Goal: Transaction & Acquisition: Purchase product/service

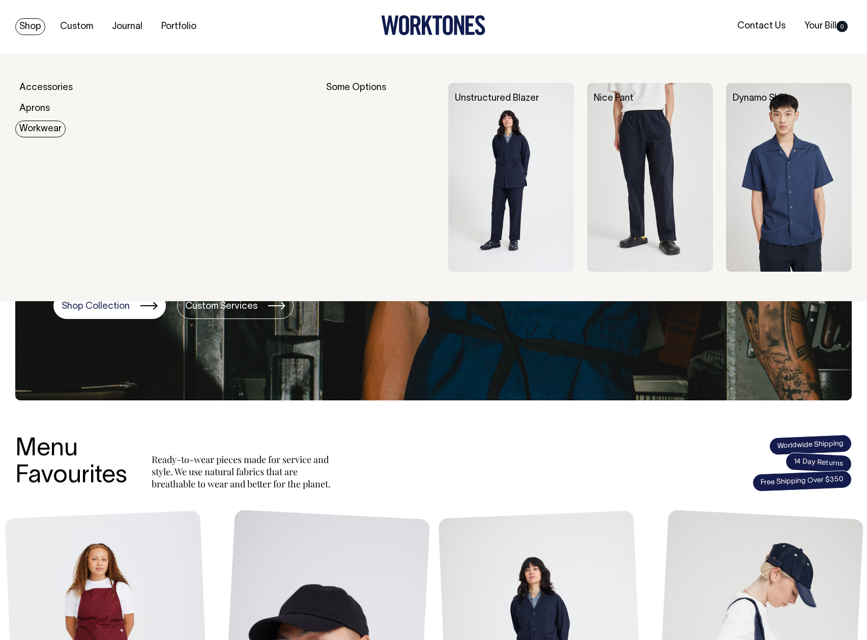
click at [35, 126] on link "Workwear" at bounding box center [40, 129] width 50 height 17
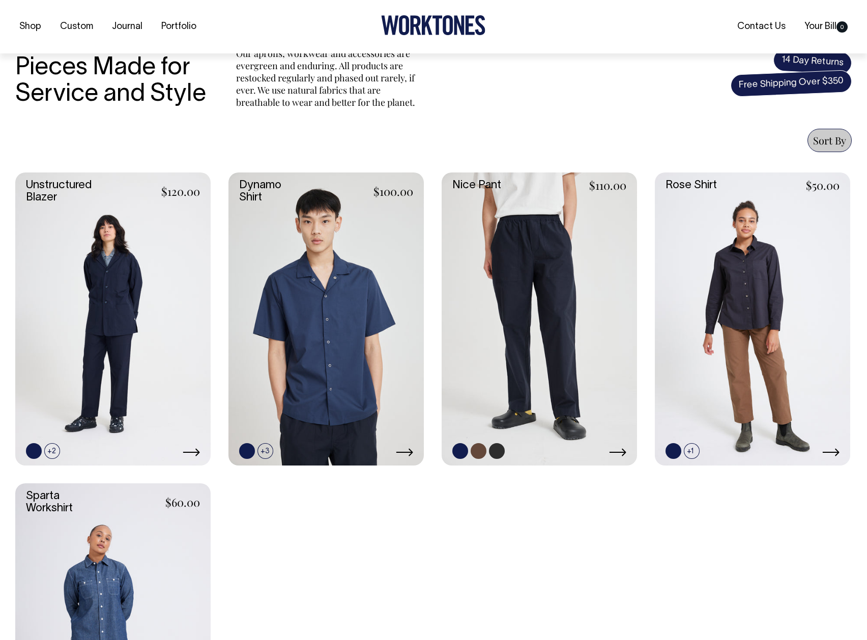
scroll to position [320, 0]
click at [558, 303] on link at bounding box center [539, 318] width 195 height 293
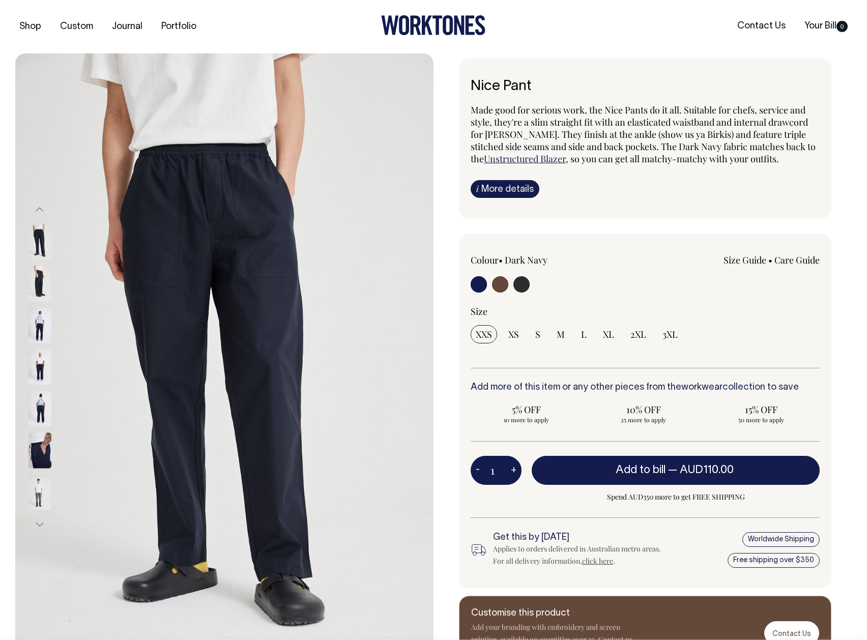
click at [40, 282] on img at bounding box center [39, 284] width 23 height 36
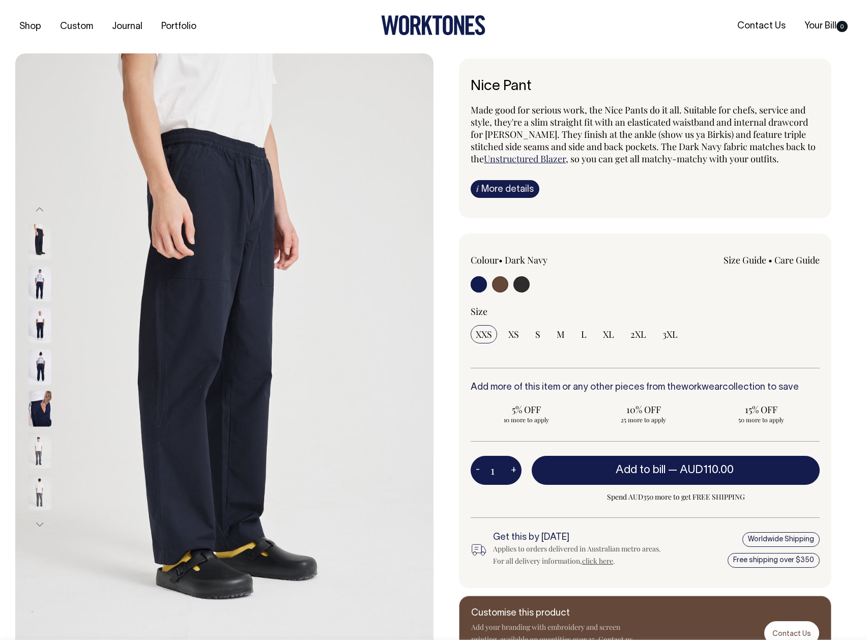
click at [38, 310] on img at bounding box center [39, 325] width 23 height 36
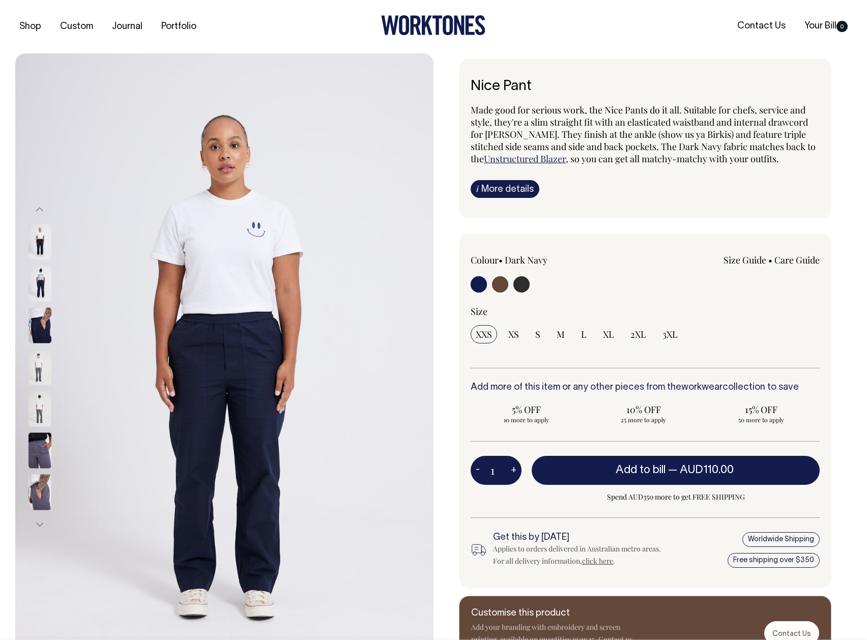
click at [38, 324] on img at bounding box center [39, 325] width 23 height 36
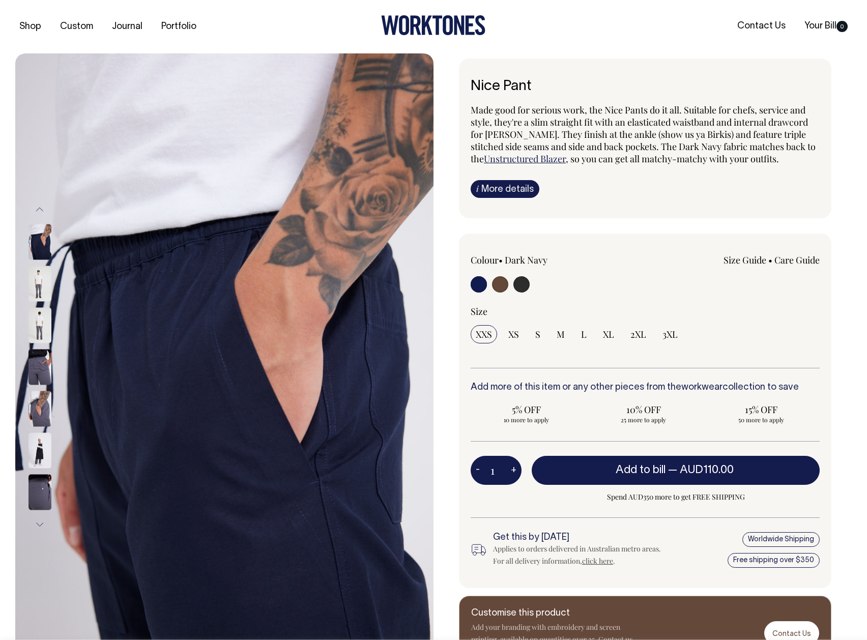
click at [33, 351] on img at bounding box center [39, 367] width 23 height 36
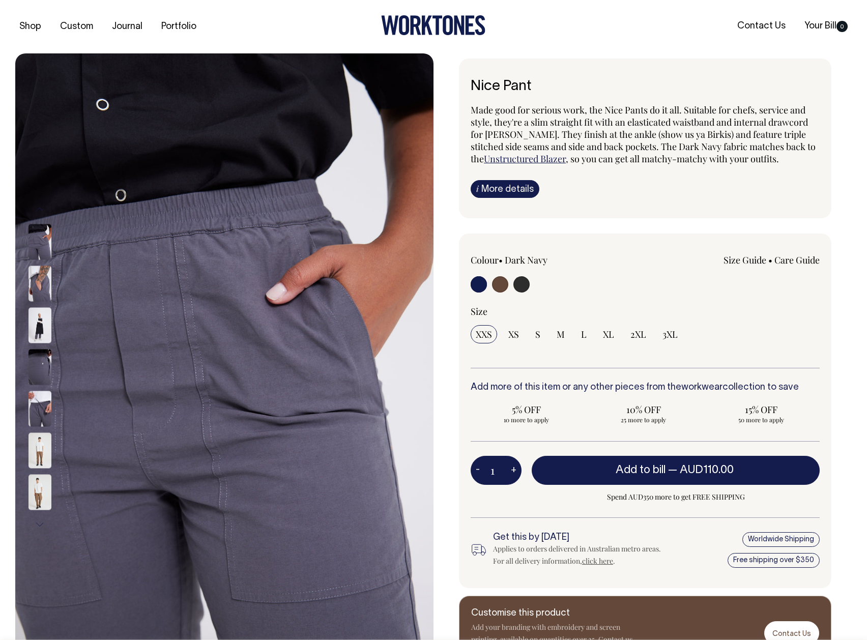
click at [34, 377] on img at bounding box center [39, 367] width 23 height 36
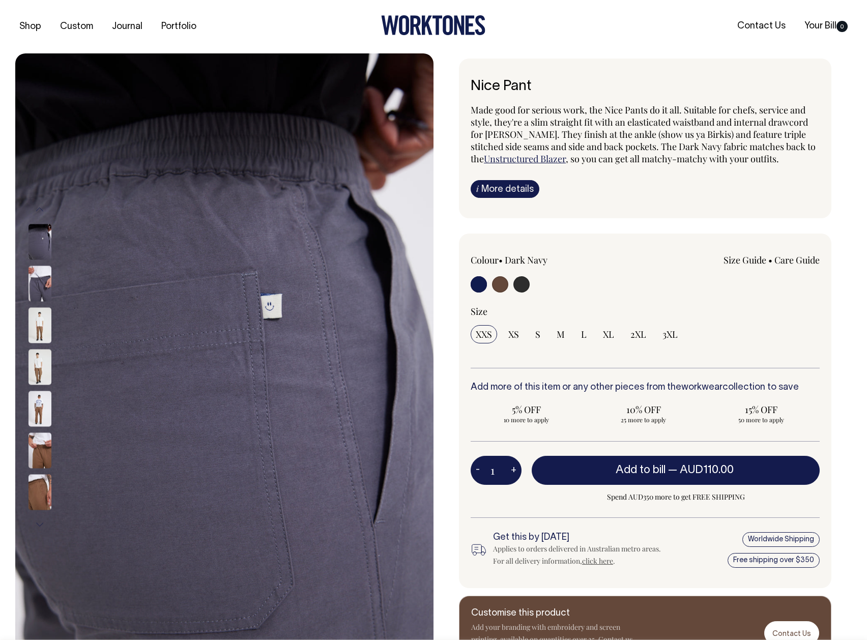
click at [45, 324] on img at bounding box center [39, 325] width 23 height 36
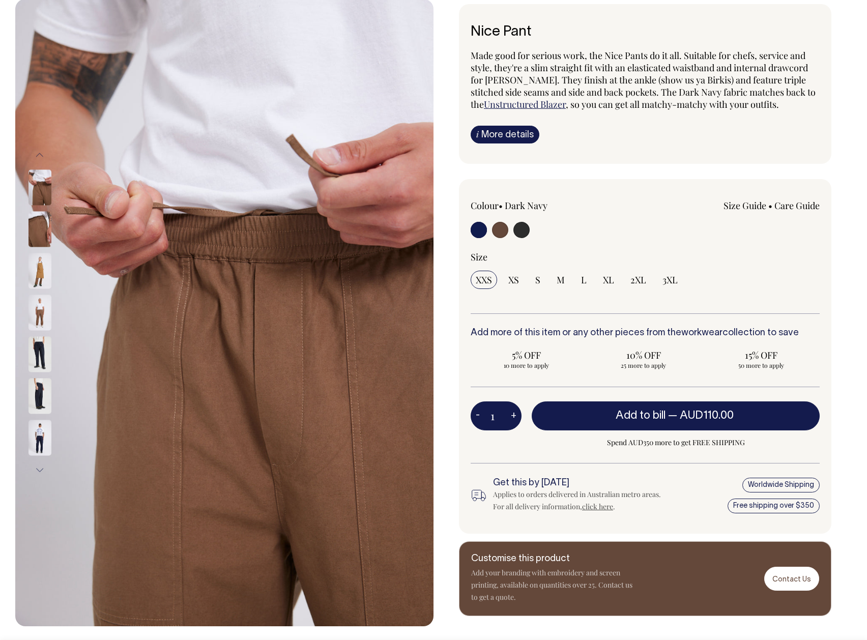
scroll to position [55, 0]
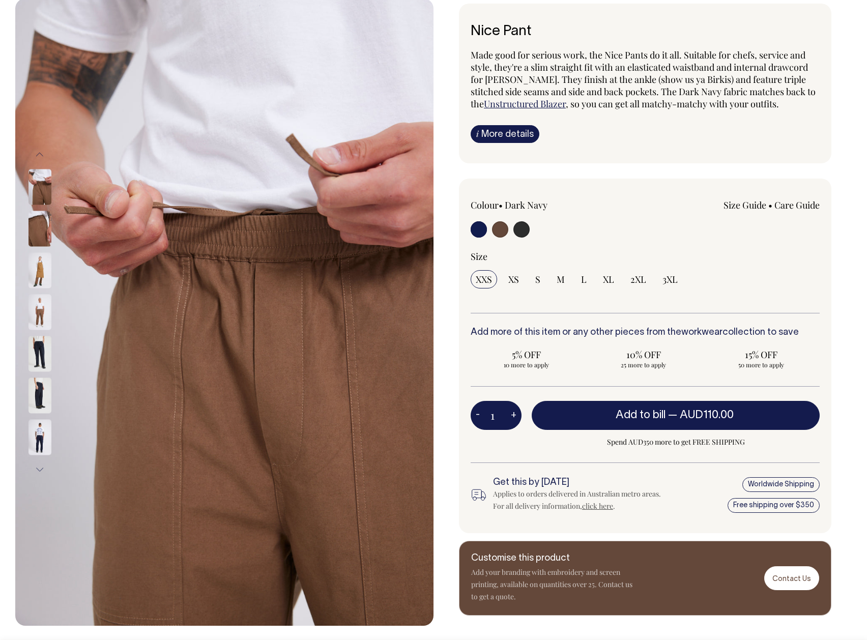
click at [41, 253] on img at bounding box center [39, 270] width 23 height 36
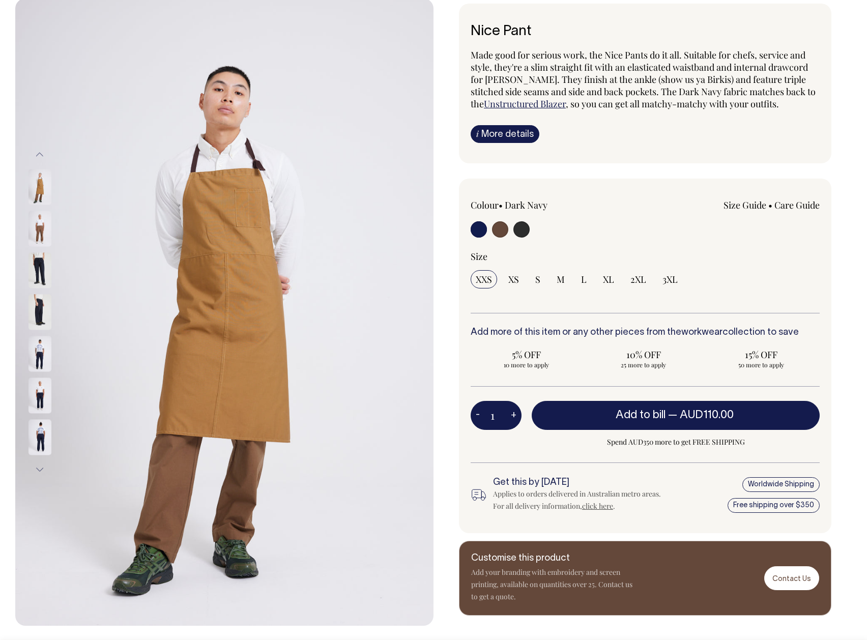
click at [34, 229] on img at bounding box center [39, 229] width 23 height 36
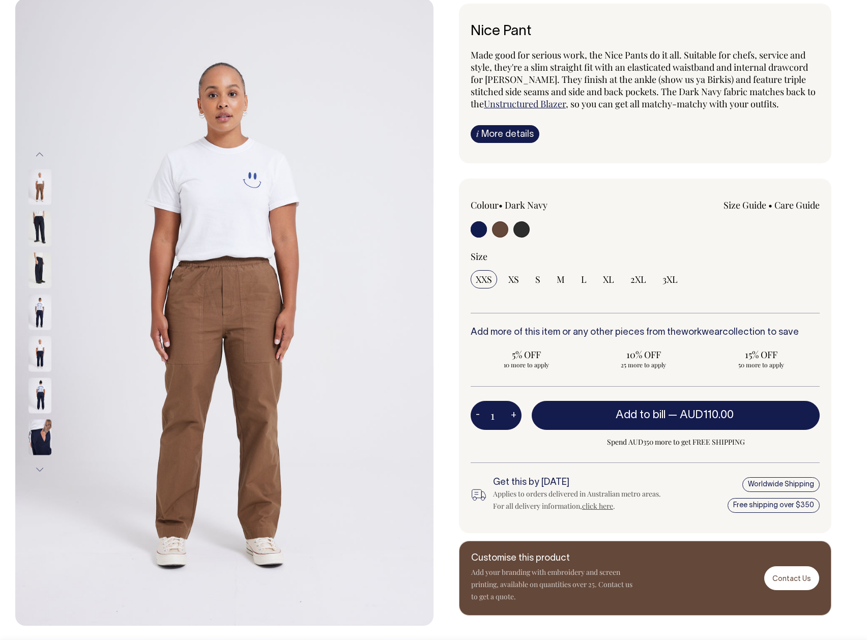
click at [34, 235] on img at bounding box center [39, 229] width 23 height 36
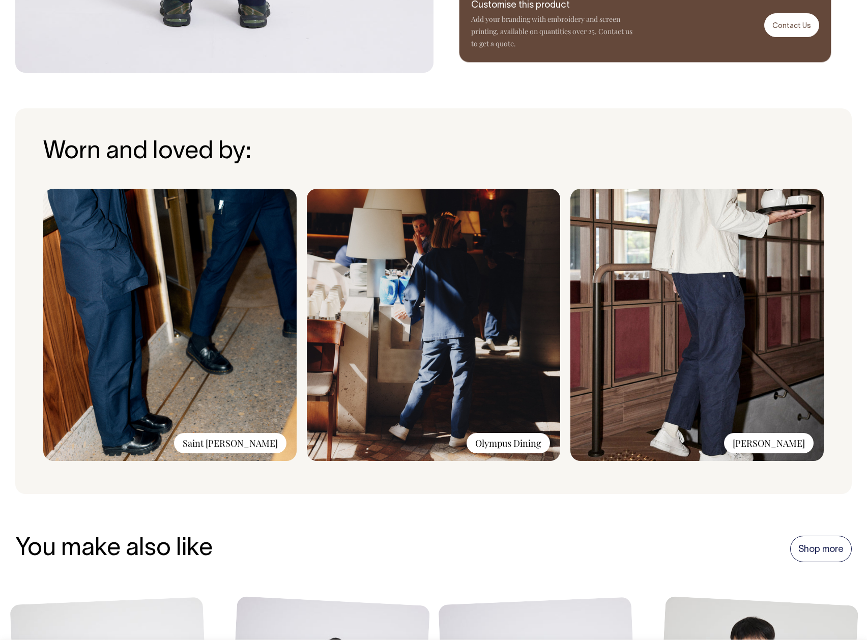
scroll to position [607, 0]
click at [489, 367] on img at bounding box center [433, 325] width 253 height 272
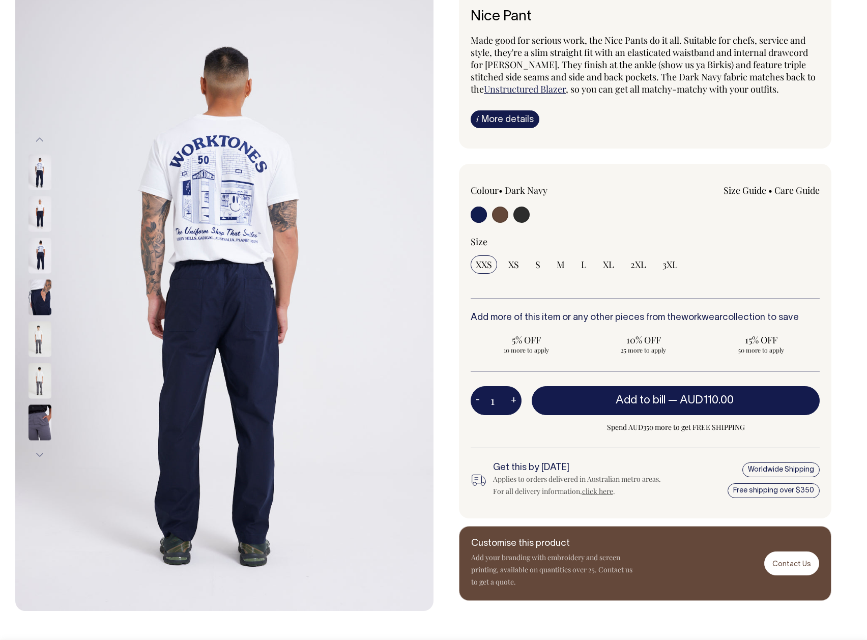
scroll to position [68, 0]
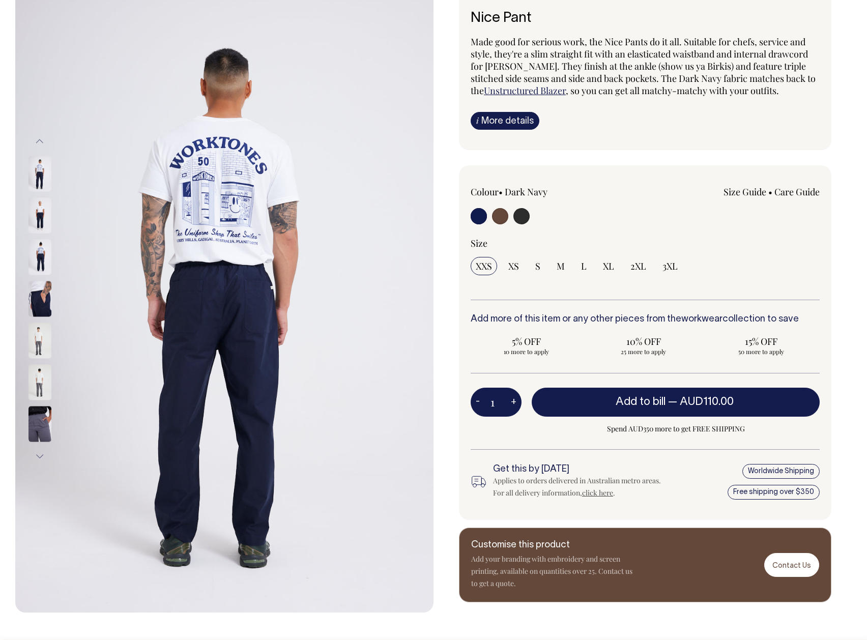
click at [45, 421] on img at bounding box center [39, 424] width 23 height 36
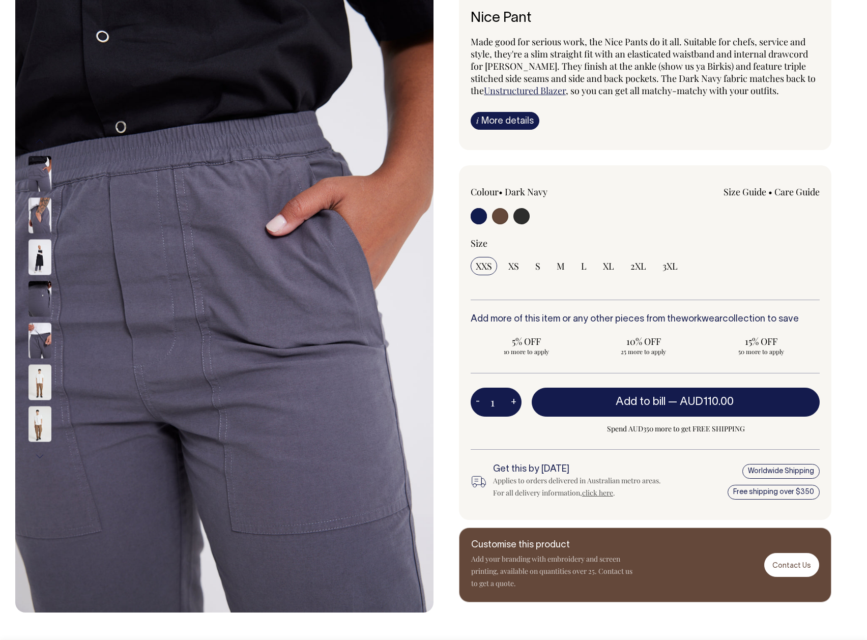
click at [43, 222] on img at bounding box center [39, 215] width 23 height 36
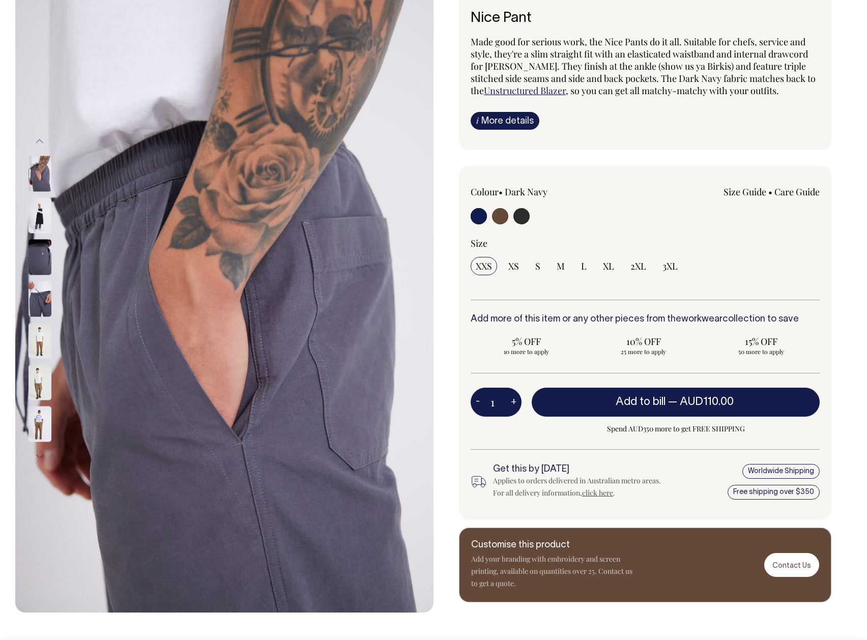
click at [40, 214] on img at bounding box center [39, 215] width 23 height 36
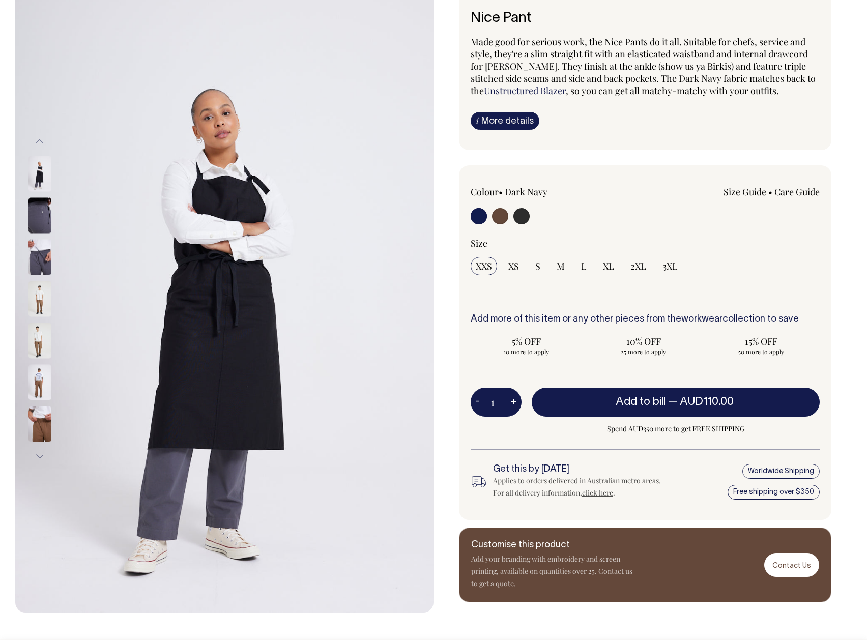
click at [40, 212] on img at bounding box center [39, 215] width 23 height 36
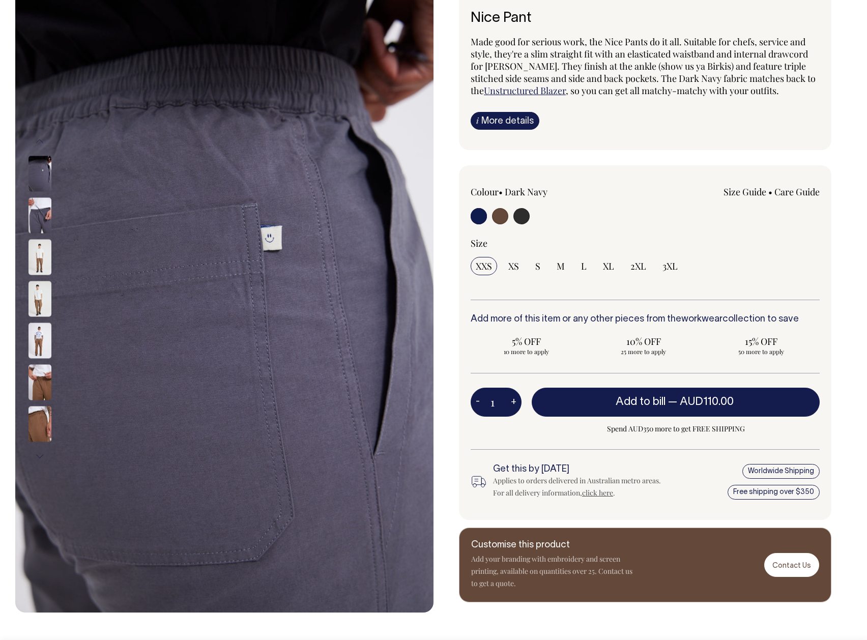
click at [39, 232] on img at bounding box center [39, 215] width 23 height 36
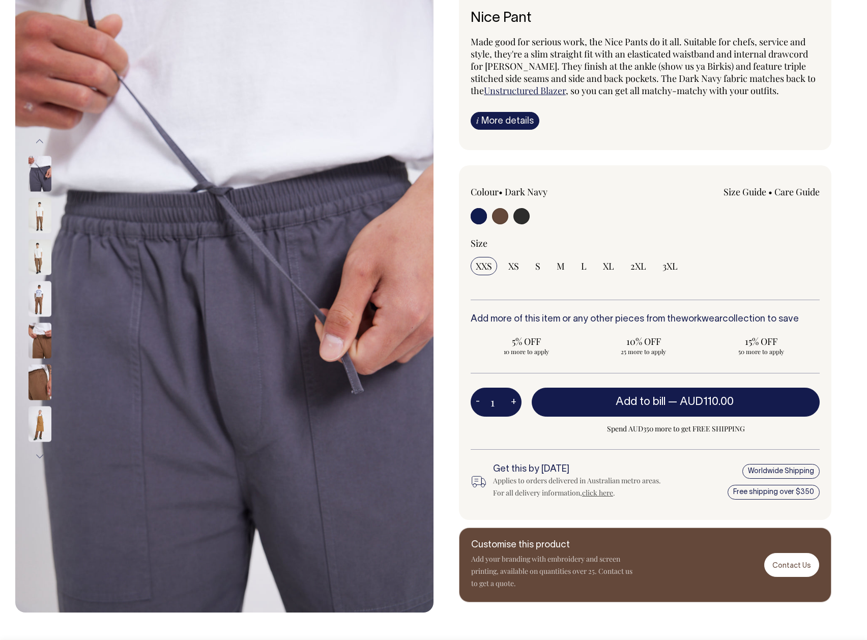
click at [37, 211] on img at bounding box center [39, 215] width 23 height 36
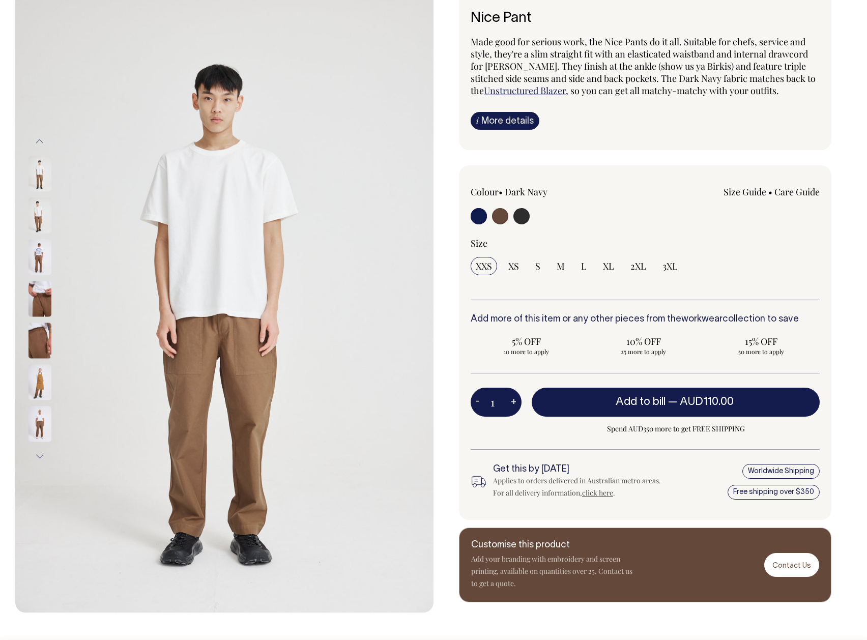
click at [35, 381] on img at bounding box center [39, 382] width 23 height 36
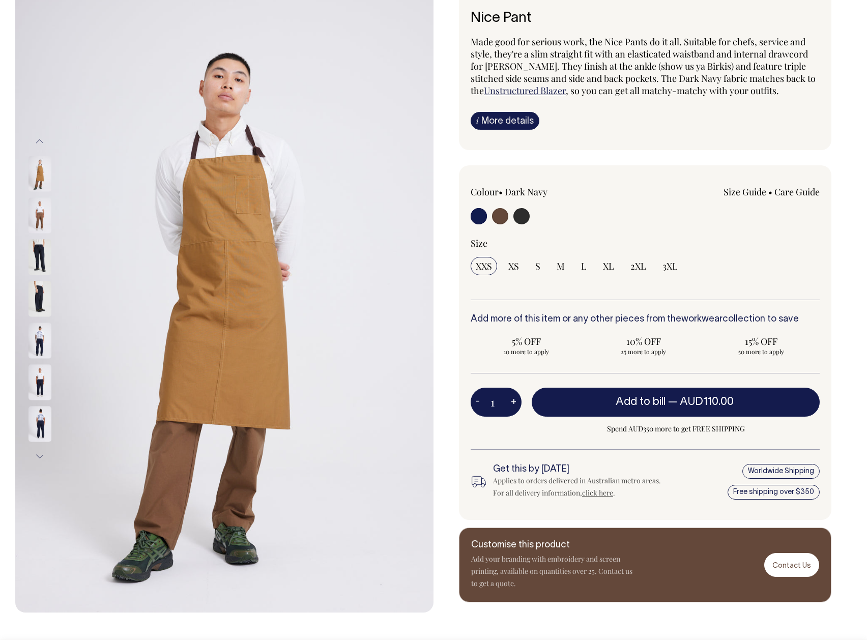
click at [36, 382] on img at bounding box center [39, 382] width 23 height 36
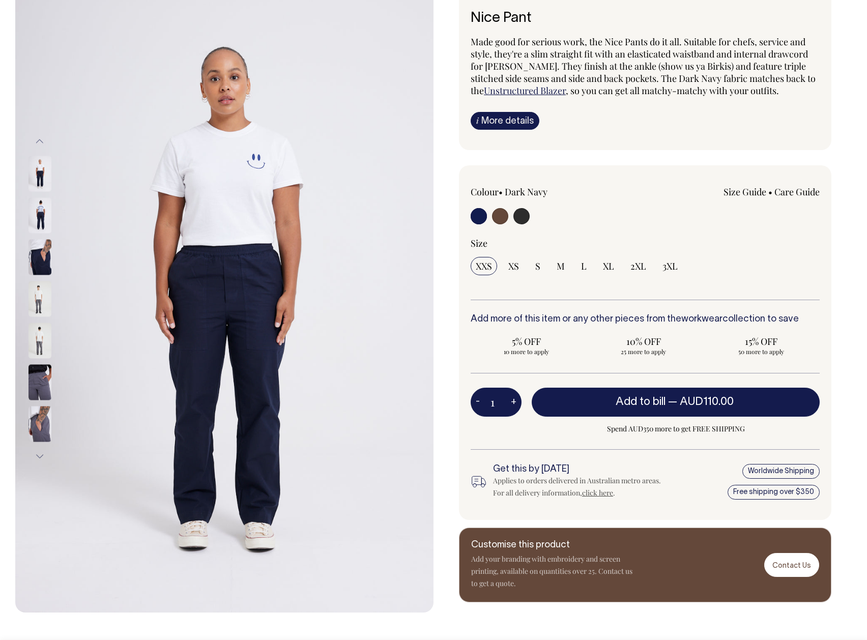
click at [31, 392] on img at bounding box center [39, 382] width 23 height 36
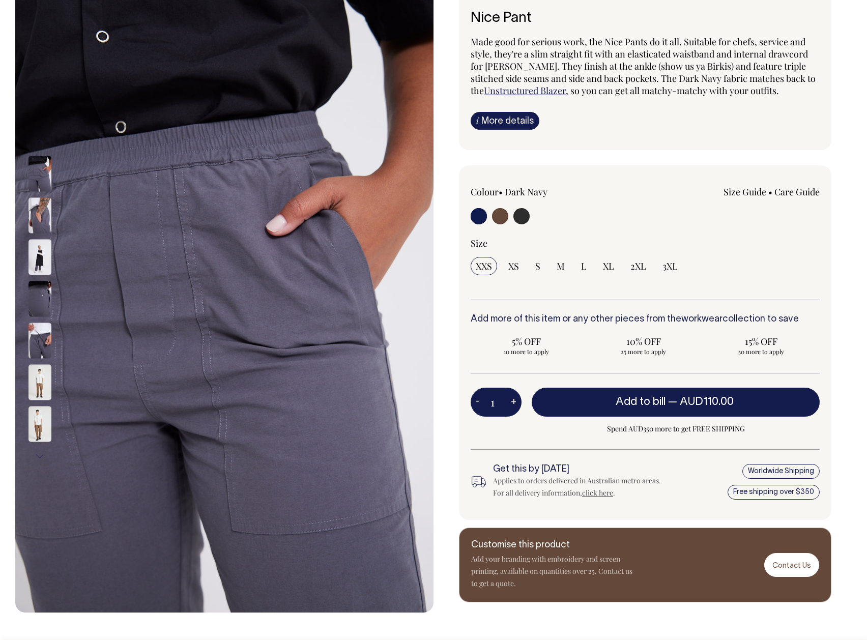
click at [44, 291] on img at bounding box center [39, 299] width 23 height 36
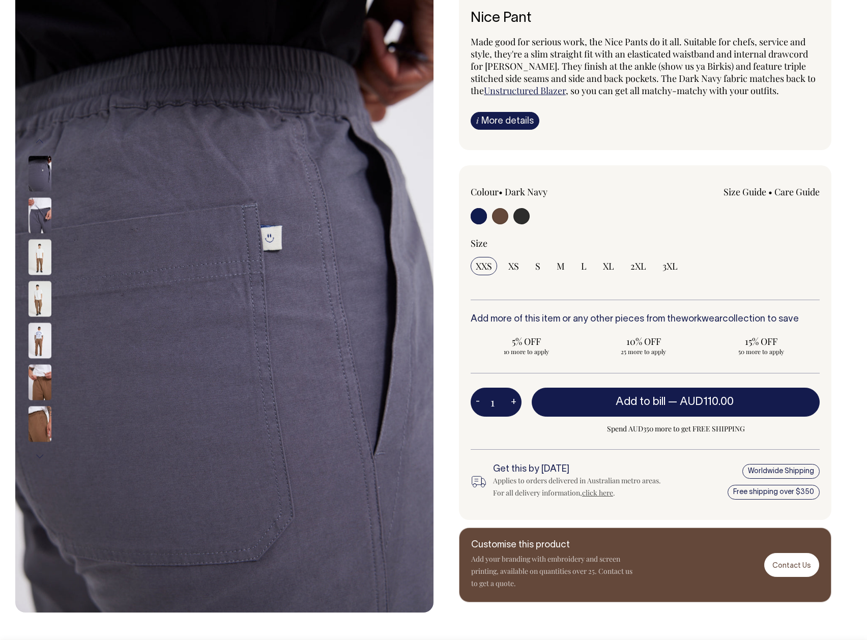
click at [40, 198] on img at bounding box center [39, 215] width 23 height 36
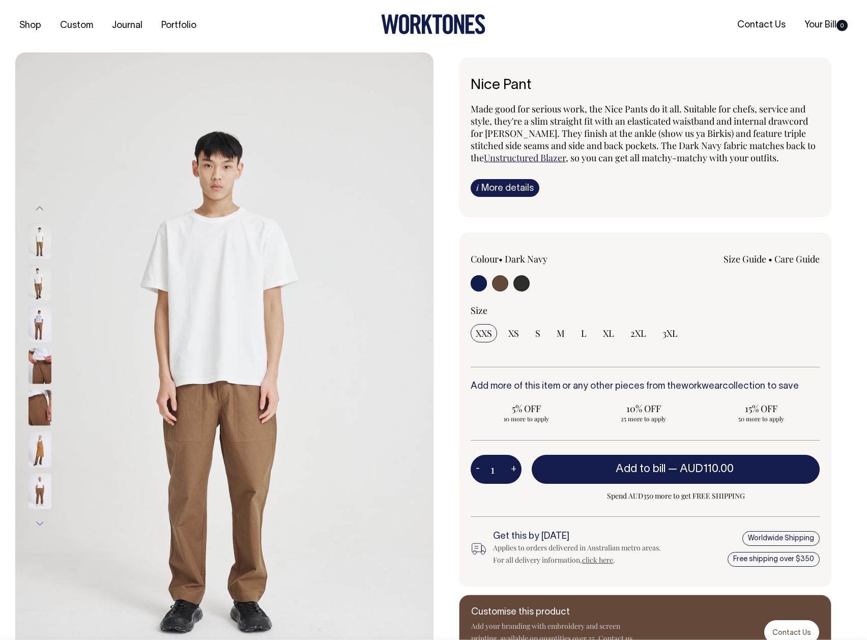
scroll to position [0, 0]
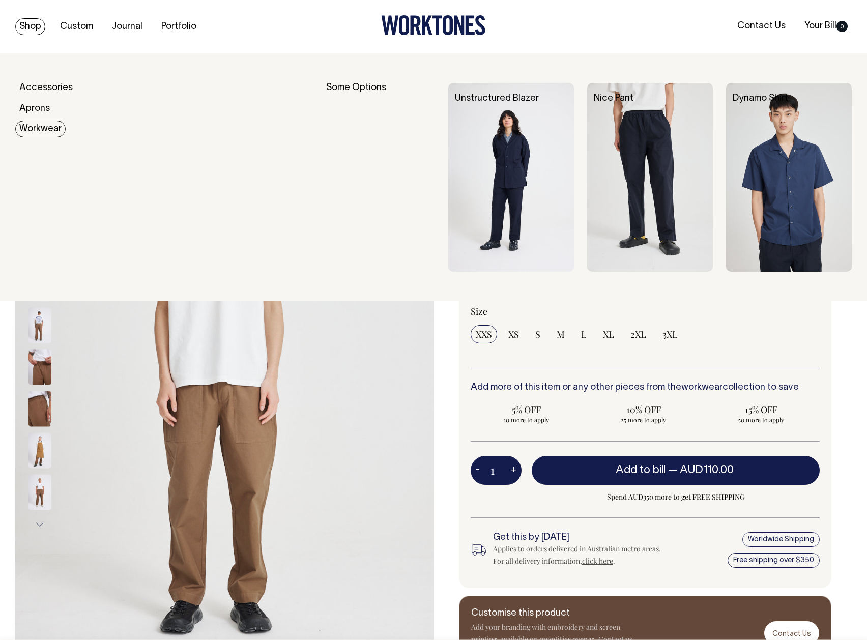
click at [29, 132] on link "Workwear" at bounding box center [40, 129] width 50 height 17
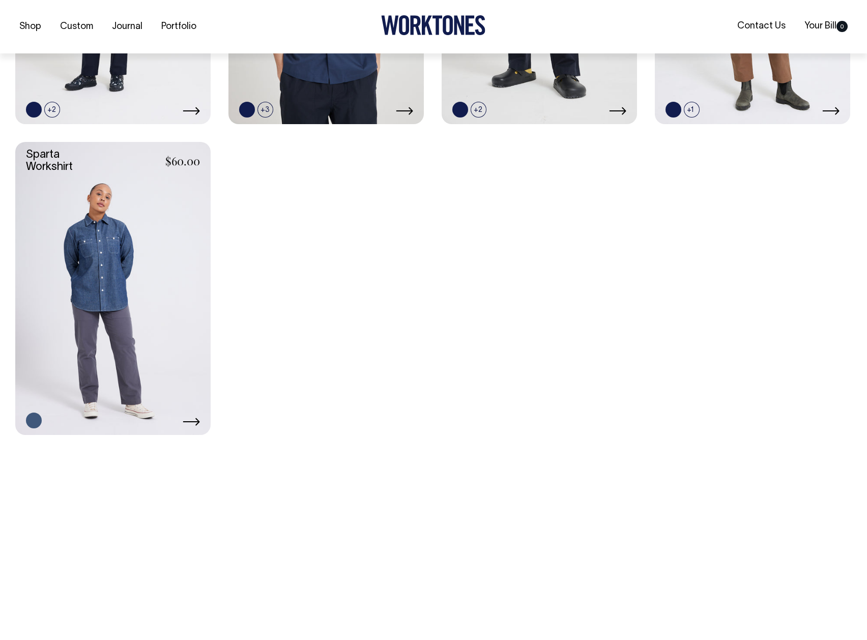
scroll to position [661, 0]
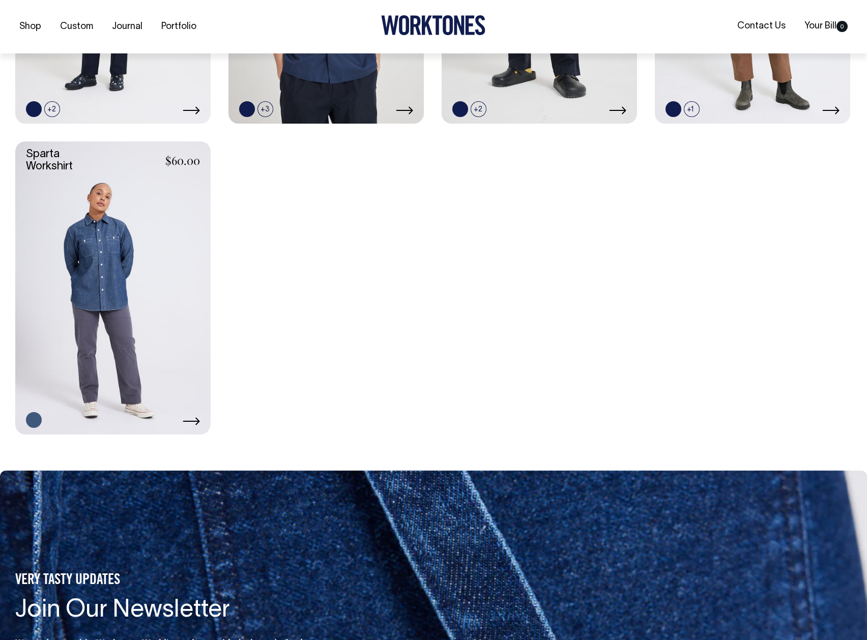
click at [159, 347] on link at bounding box center [112, 287] width 195 height 293
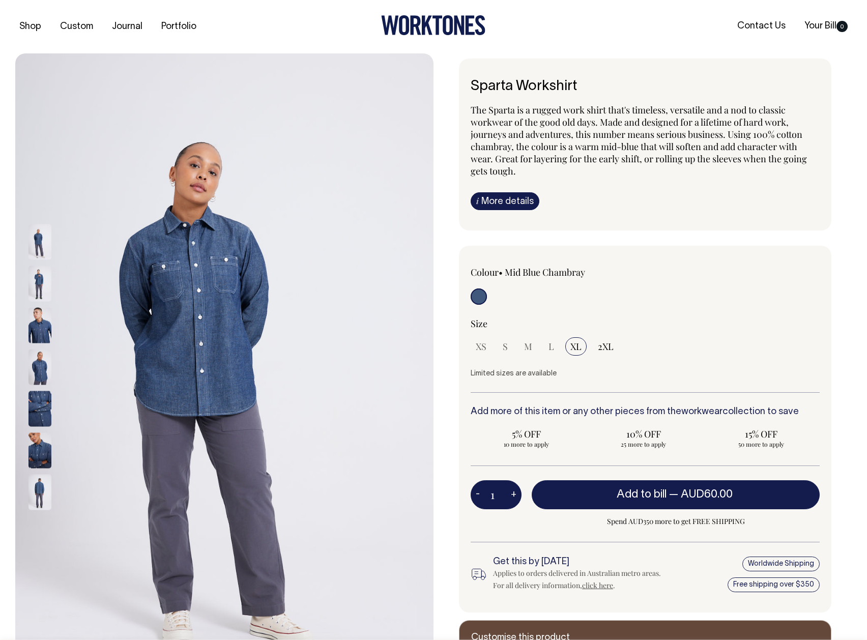
click at [47, 295] on img at bounding box center [39, 284] width 23 height 36
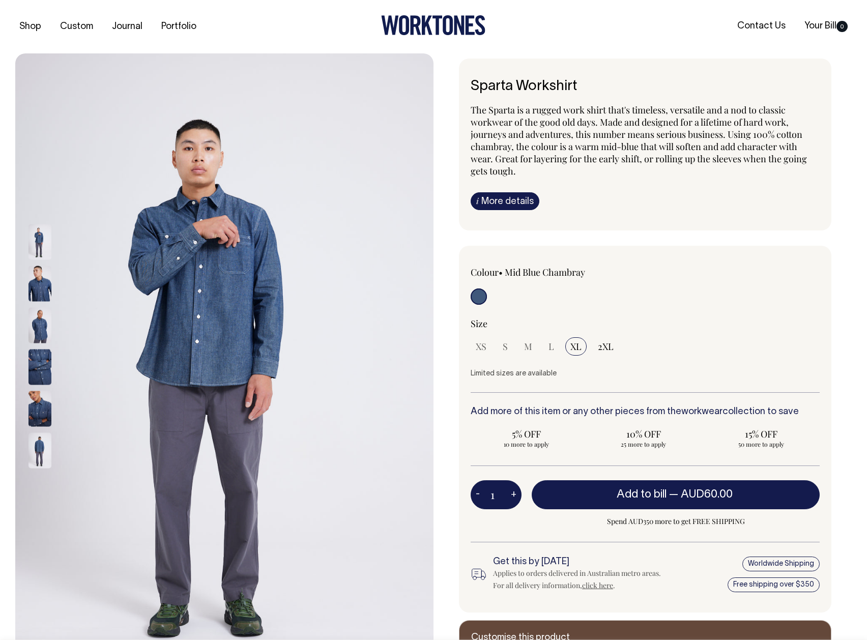
click at [46, 315] on img at bounding box center [39, 325] width 23 height 36
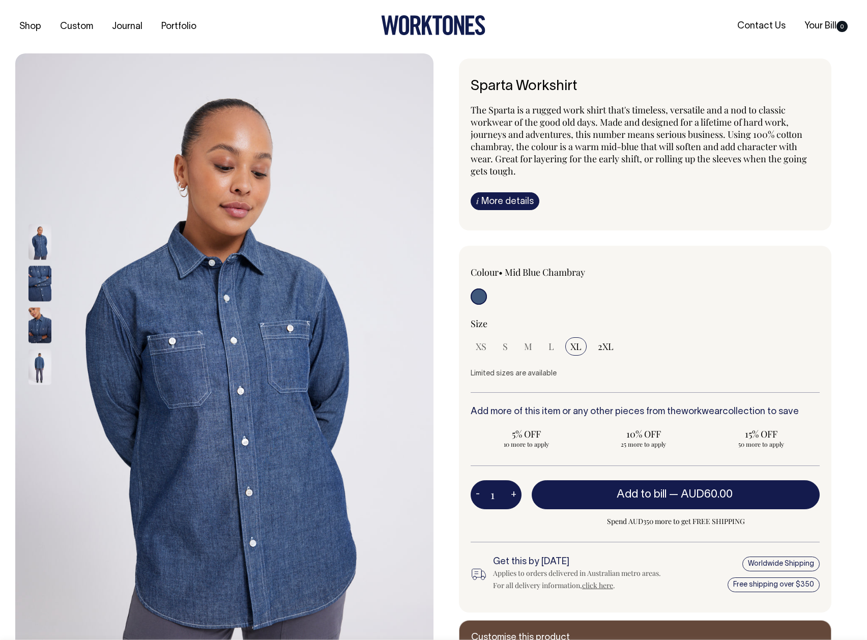
click at [46, 315] on img at bounding box center [39, 325] width 23 height 36
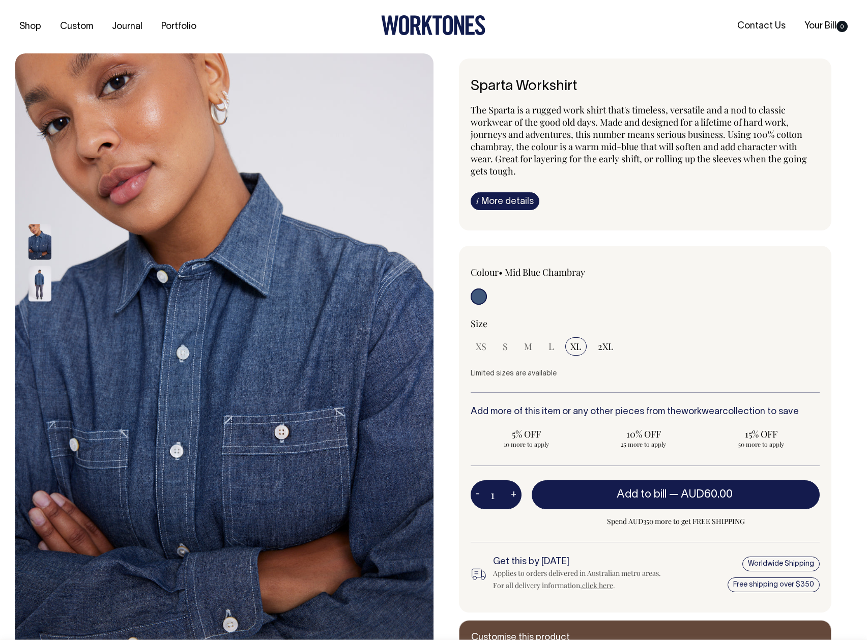
click at [28, 233] on img at bounding box center [39, 242] width 23 height 36
click at [32, 236] on img at bounding box center [39, 242] width 23 height 36
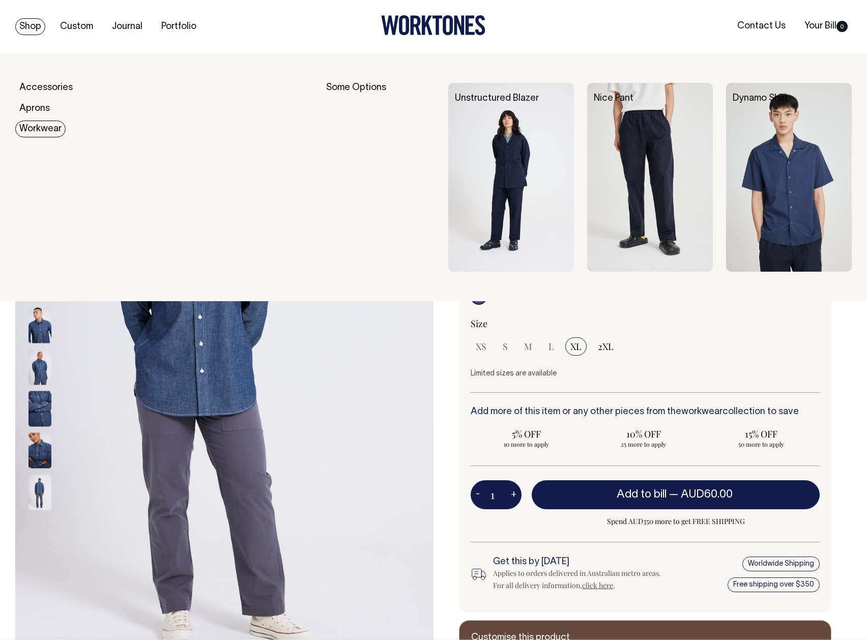
click at [50, 125] on link "Workwear" at bounding box center [40, 129] width 50 height 17
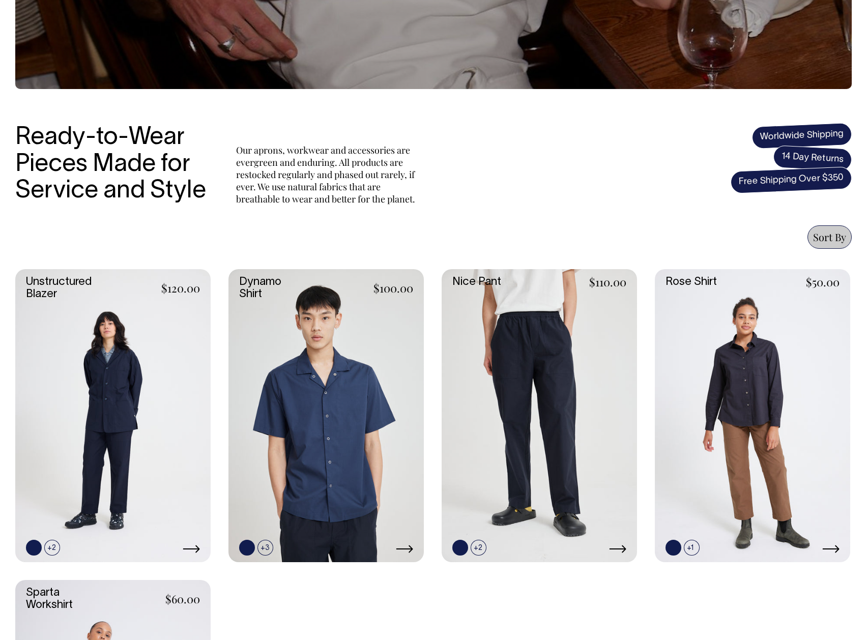
scroll to position [222, 0]
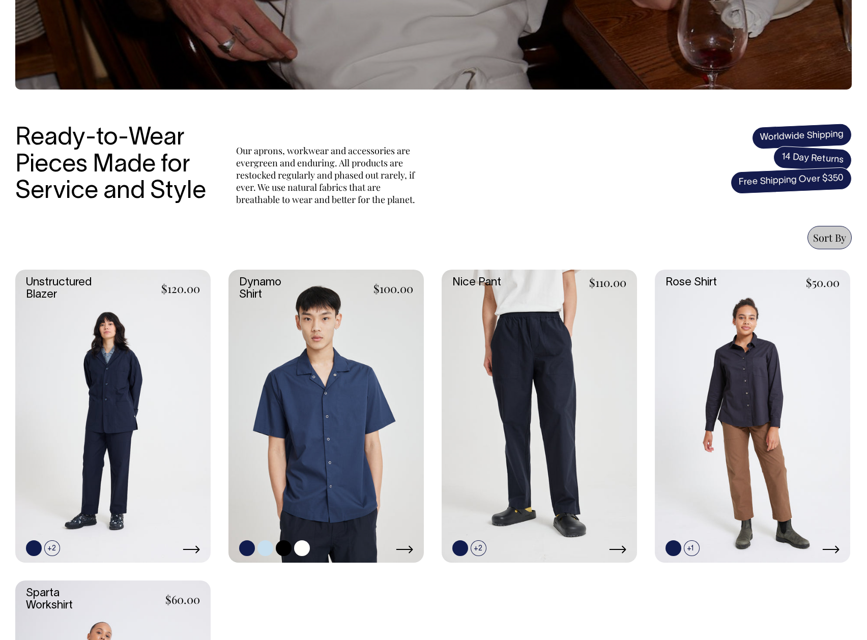
click at [317, 359] on link at bounding box center [325, 416] width 195 height 293
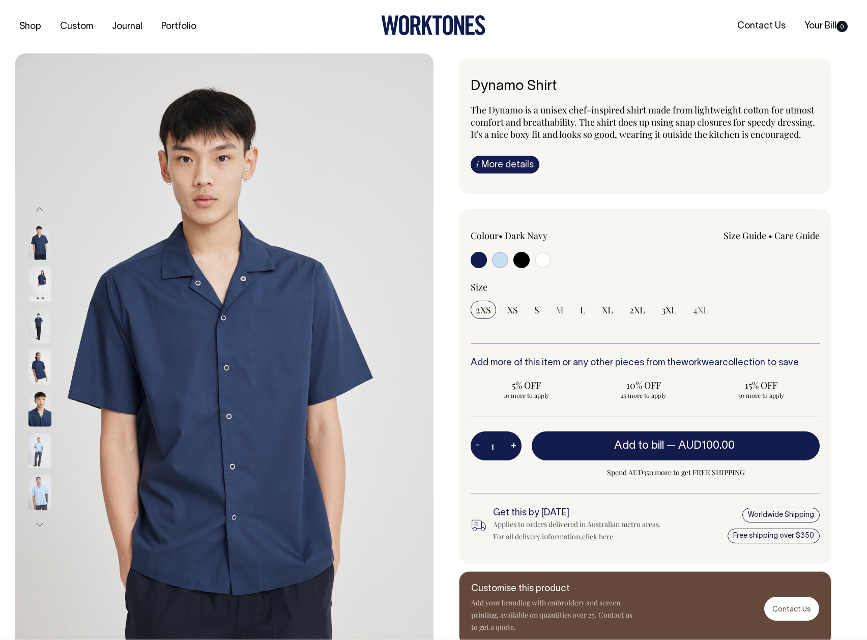
click at [31, 282] on img at bounding box center [39, 284] width 23 height 36
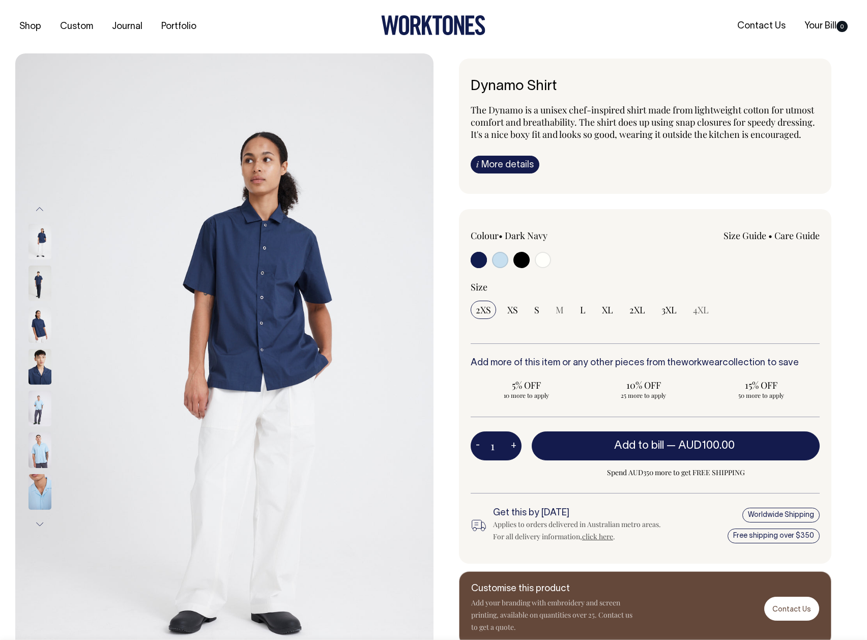
click at [33, 288] on img at bounding box center [39, 284] width 23 height 36
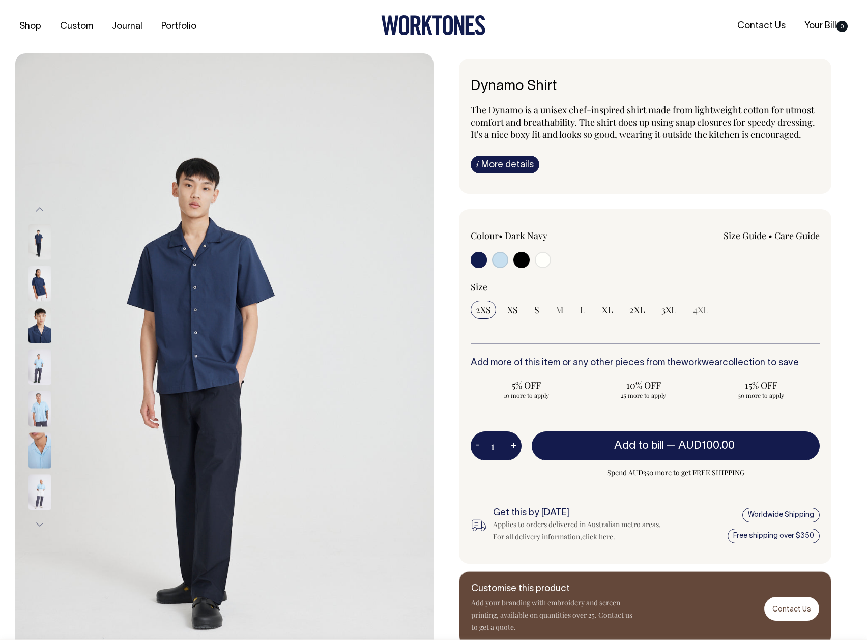
click at [33, 288] on img at bounding box center [39, 284] width 23 height 36
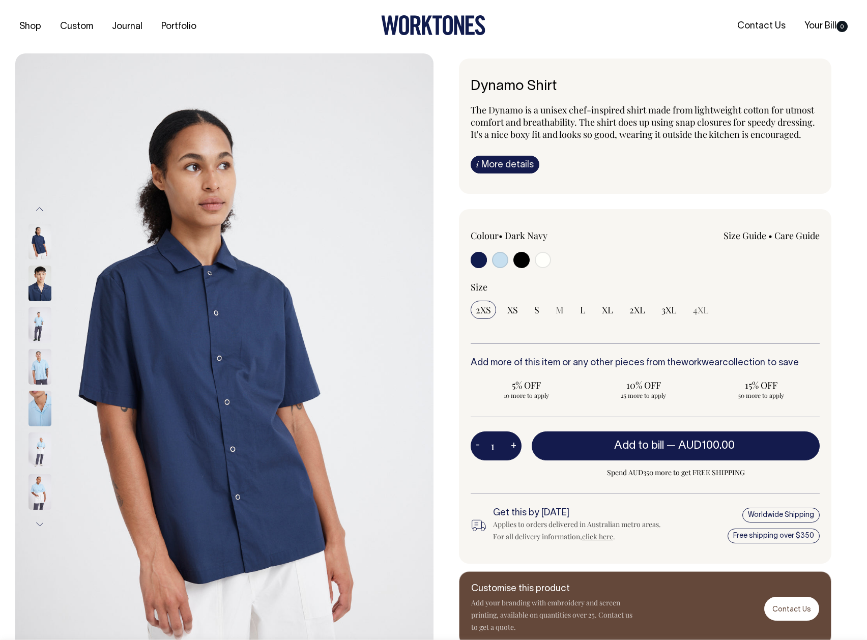
click at [33, 288] on img at bounding box center [39, 284] width 23 height 36
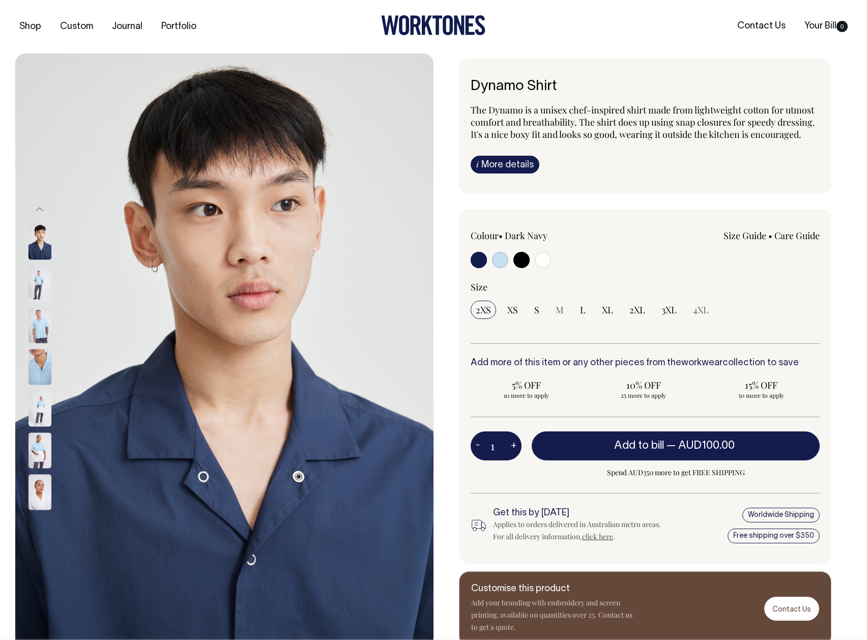
click at [33, 288] on img at bounding box center [39, 284] width 23 height 36
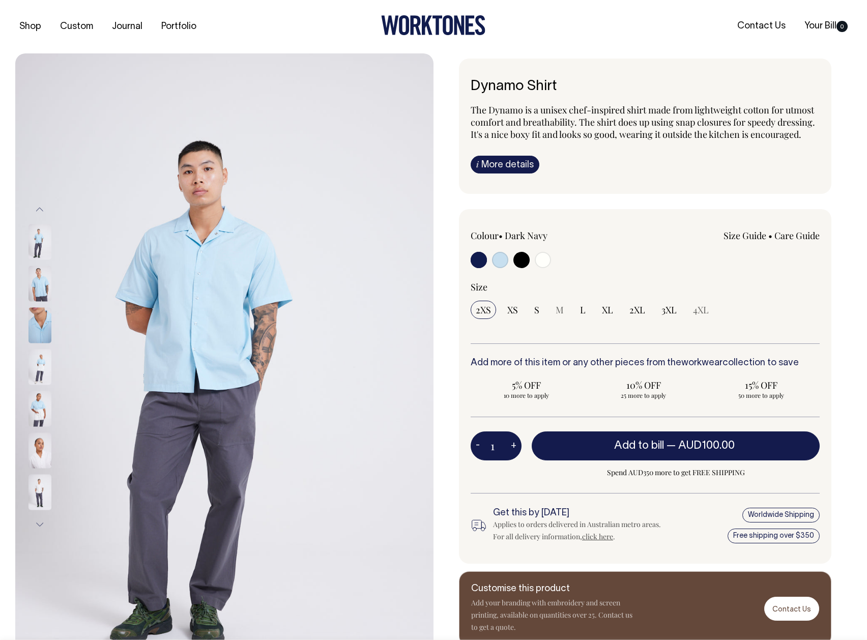
click at [33, 294] on img at bounding box center [39, 284] width 23 height 36
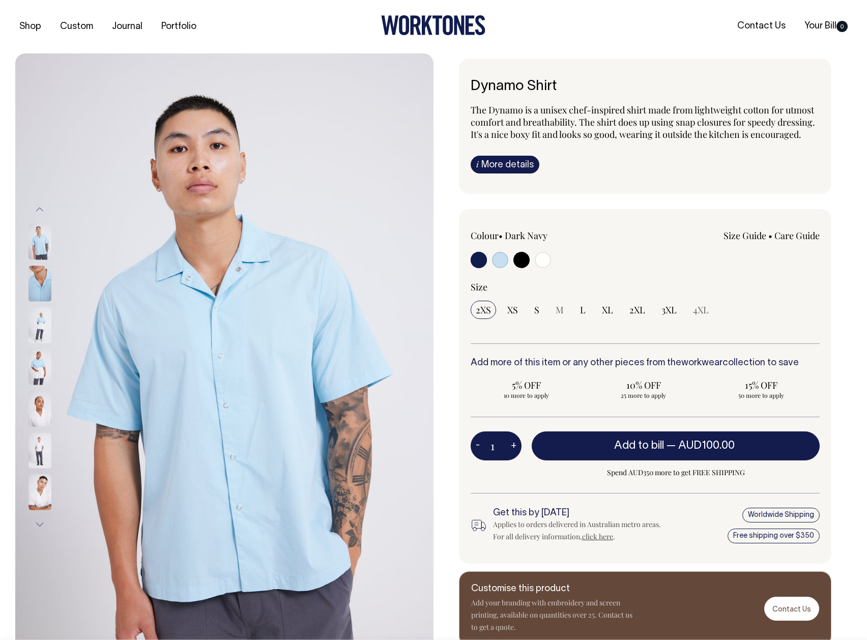
click at [33, 294] on img at bounding box center [39, 284] width 23 height 36
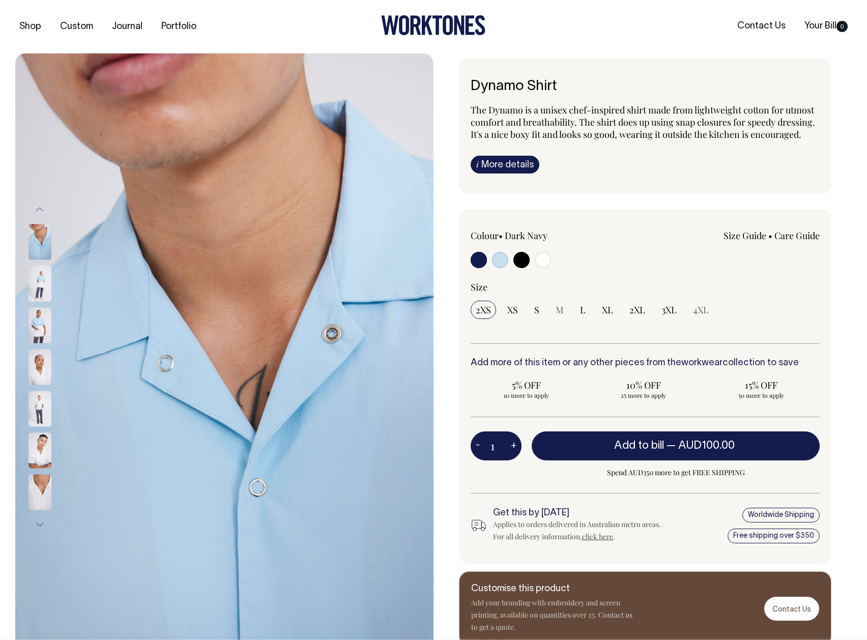
click at [33, 294] on img at bounding box center [39, 284] width 23 height 36
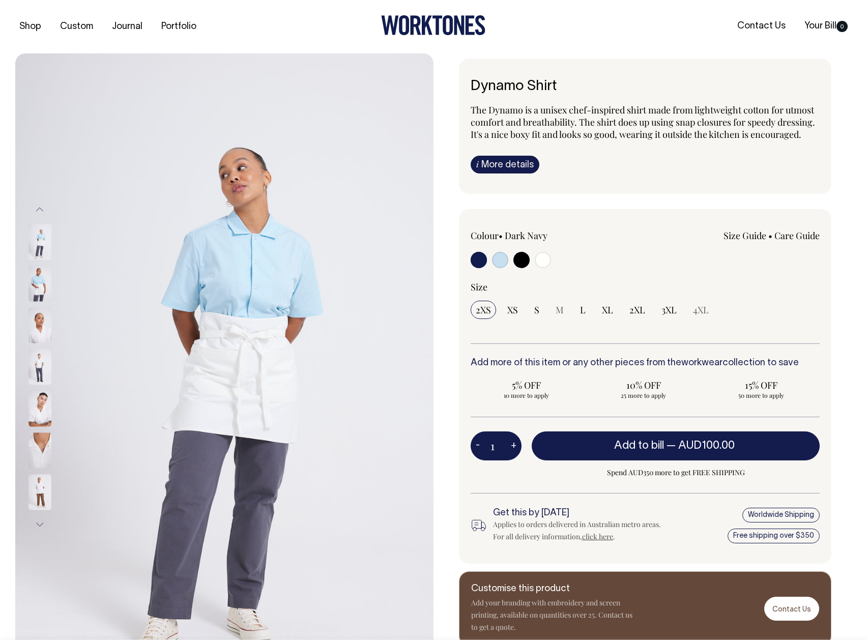
click at [33, 294] on img at bounding box center [39, 284] width 23 height 36
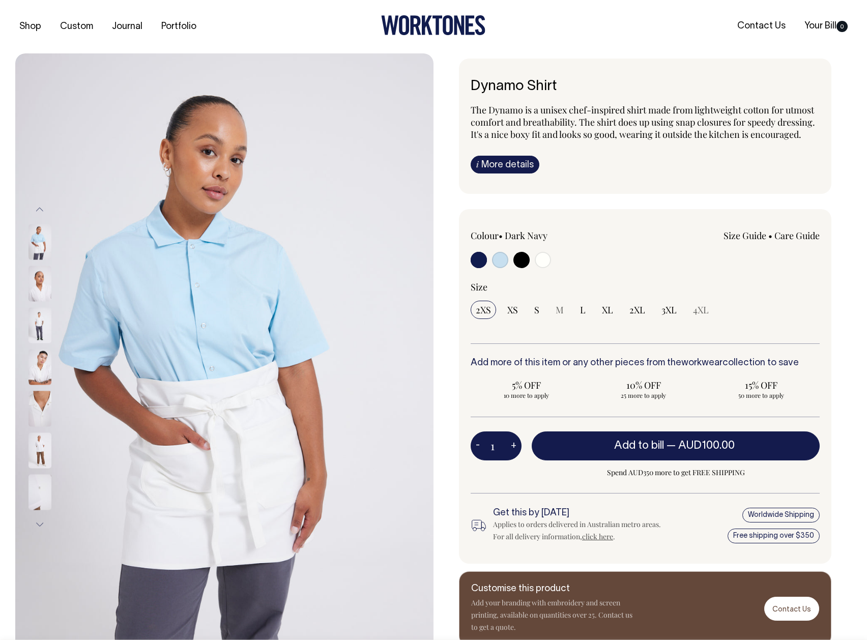
click at [33, 294] on img at bounding box center [39, 284] width 23 height 36
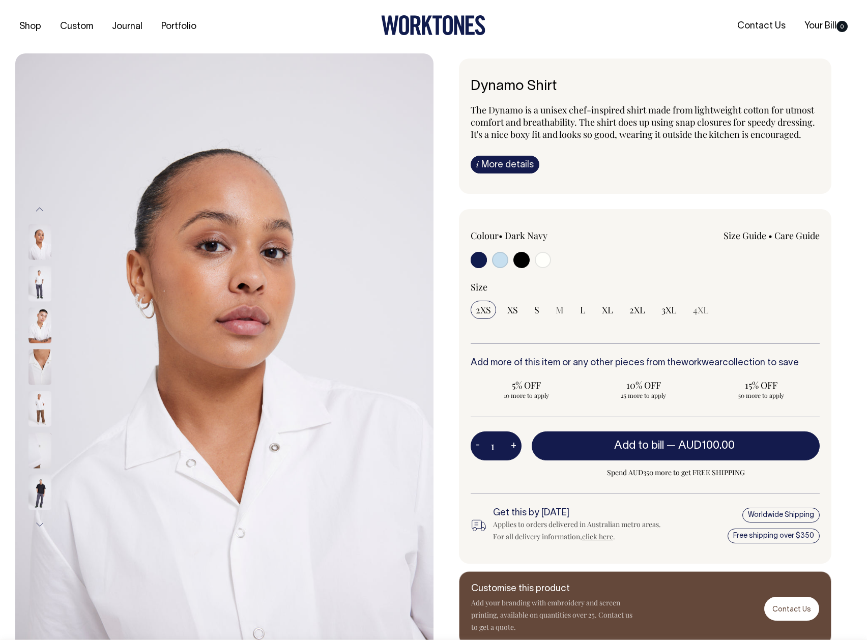
click at [33, 294] on img at bounding box center [39, 284] width 23 height 36
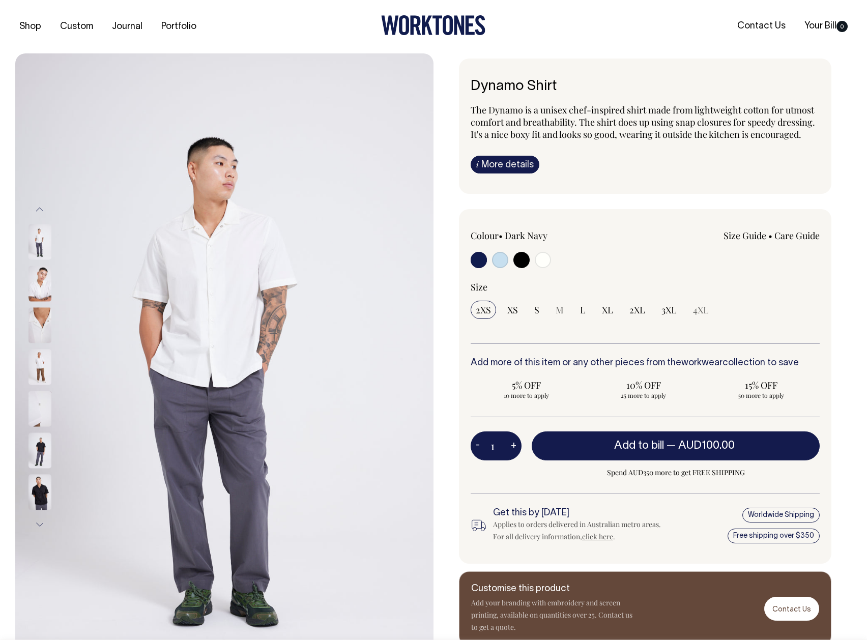
click at [33, 294] on img at bounding box center [39, 284] width 23 height 36
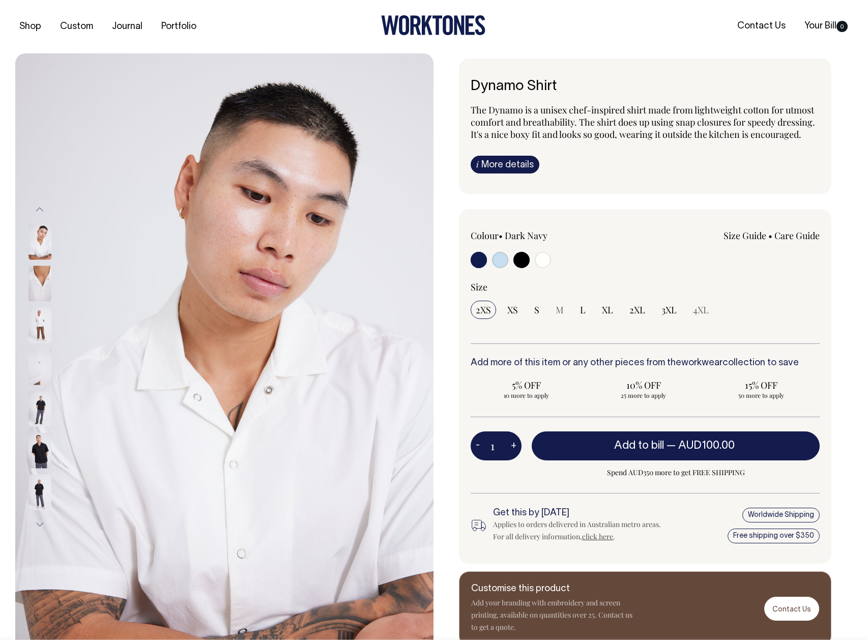
click at [33, 294] on img at bounding box center [39, 284] width 23 height 36
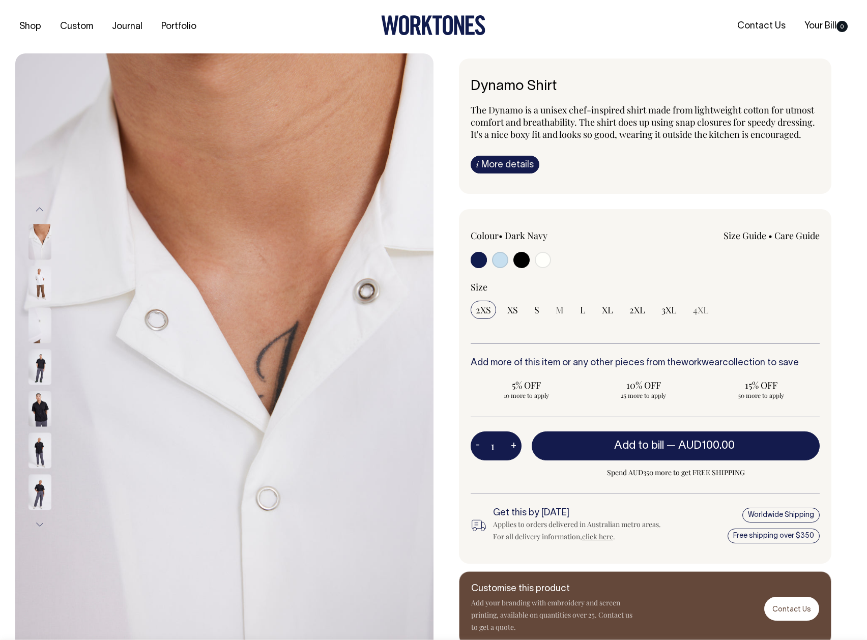
click at [33, 294] on img at bounding box center [39, 284] width 23 height 36
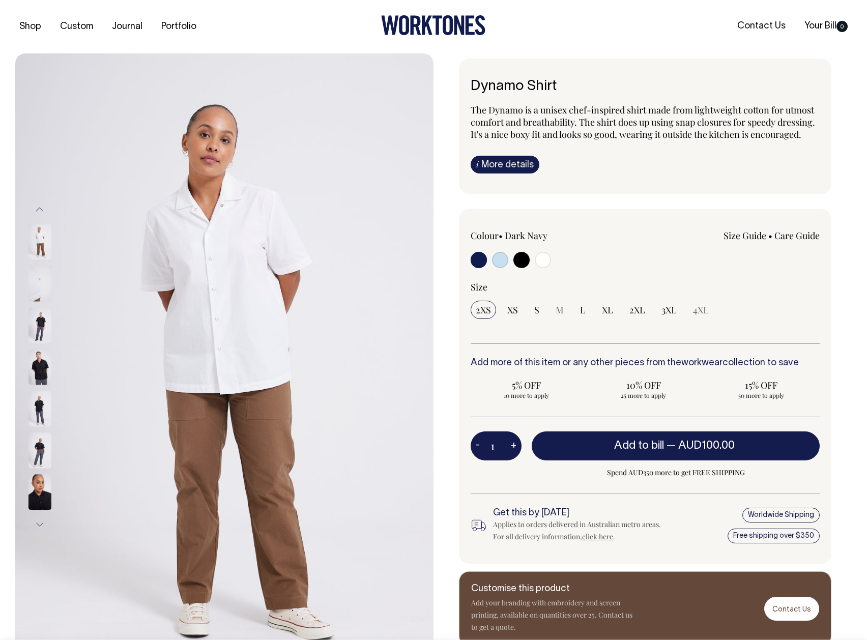
click at [33, 294] on img at bounding box center [39, 284] width 23 height 36
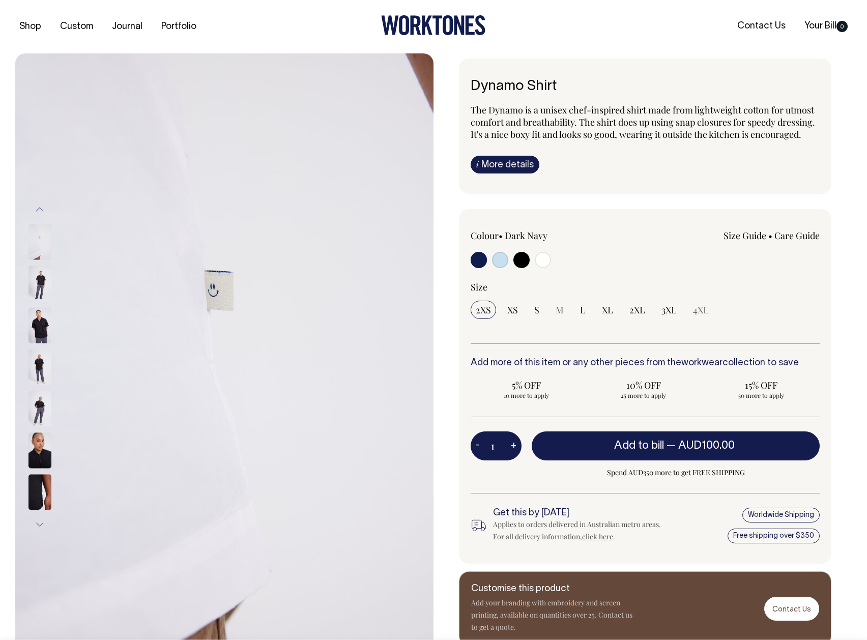
click at [33, 294] on img at bounding box center [39, 284] width 23 height 36
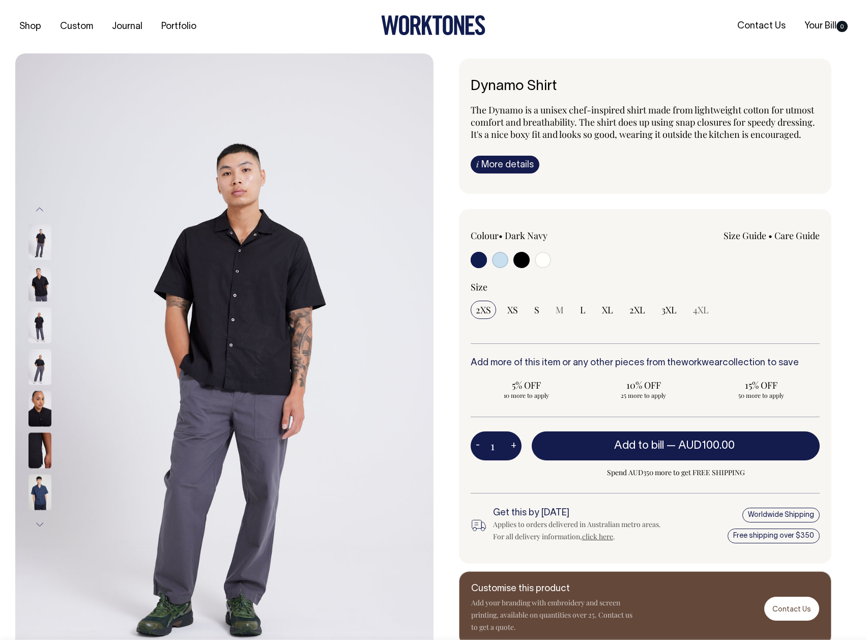
click at [33, 294] on img at bounding box center [39, 284] width 23 height 36
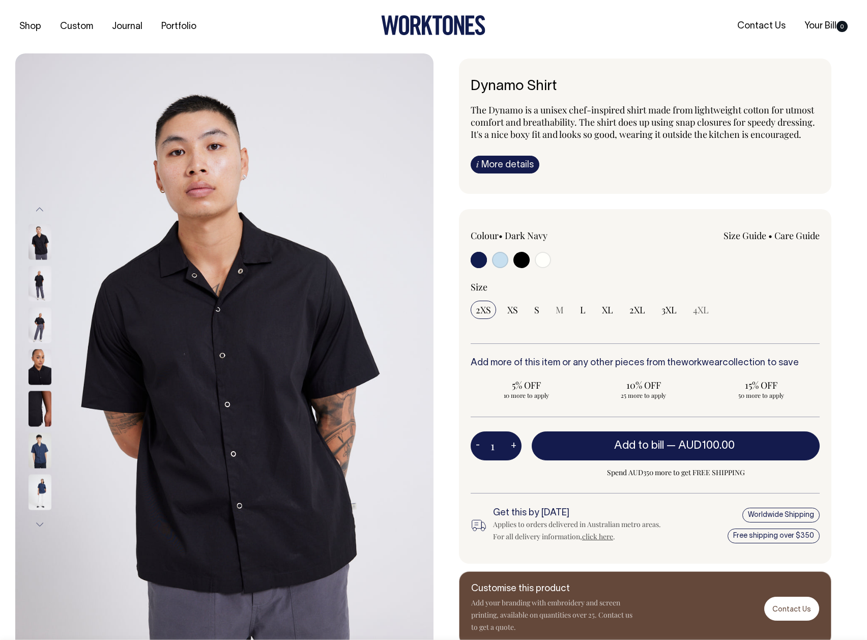
click at [33, 294] on img at bounding box center [39, 284] width 23 height 36
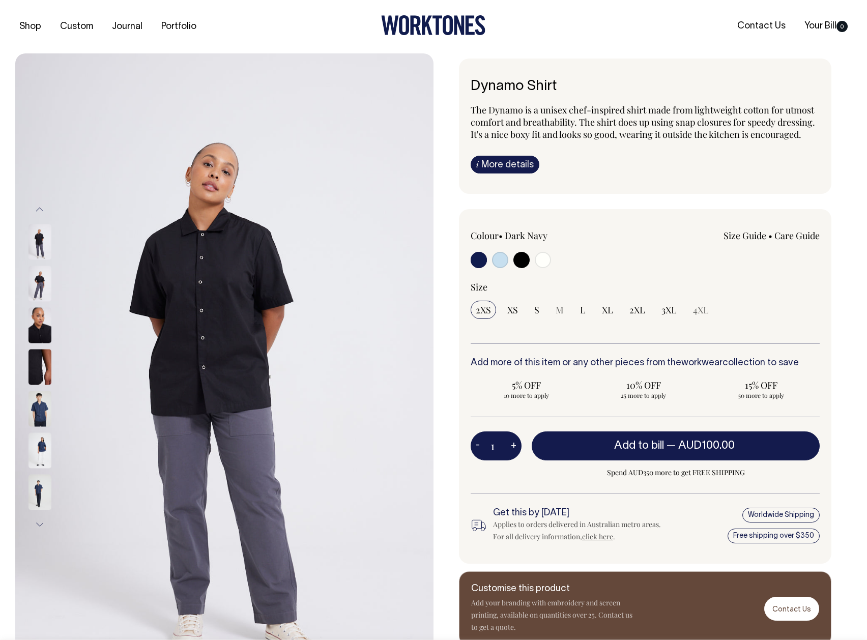
click at [33, 294] on img at bounding box center [39, 284] width 23 height 36
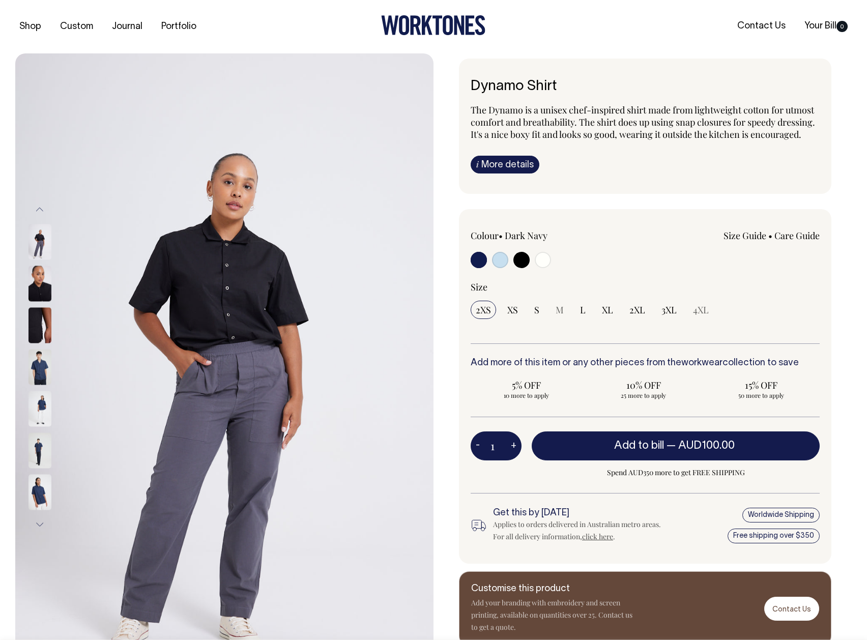
click at [33, 294] on img at bounding box center [39, 284] width 23 height 36
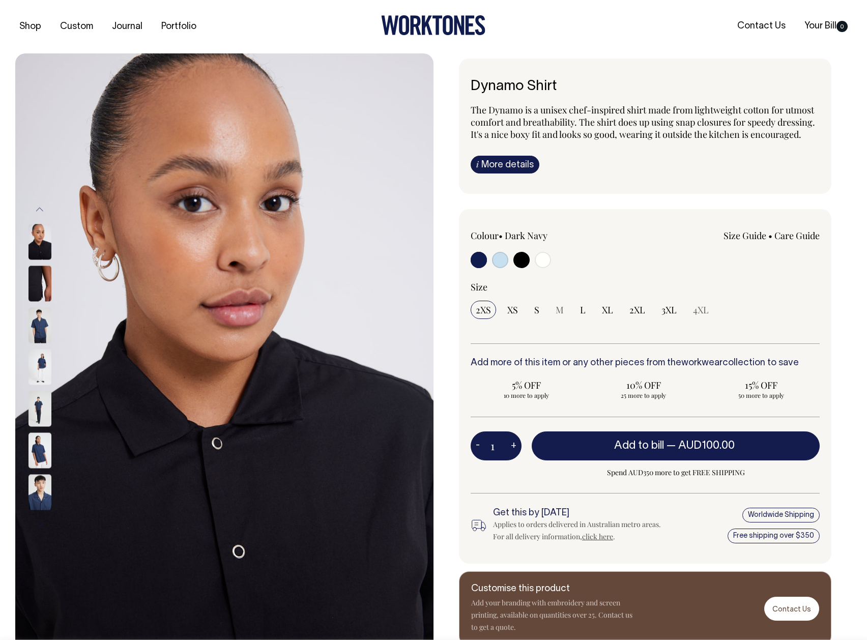
click at [33, 294] on img at bounding box center [39, 284] width 23 height 36
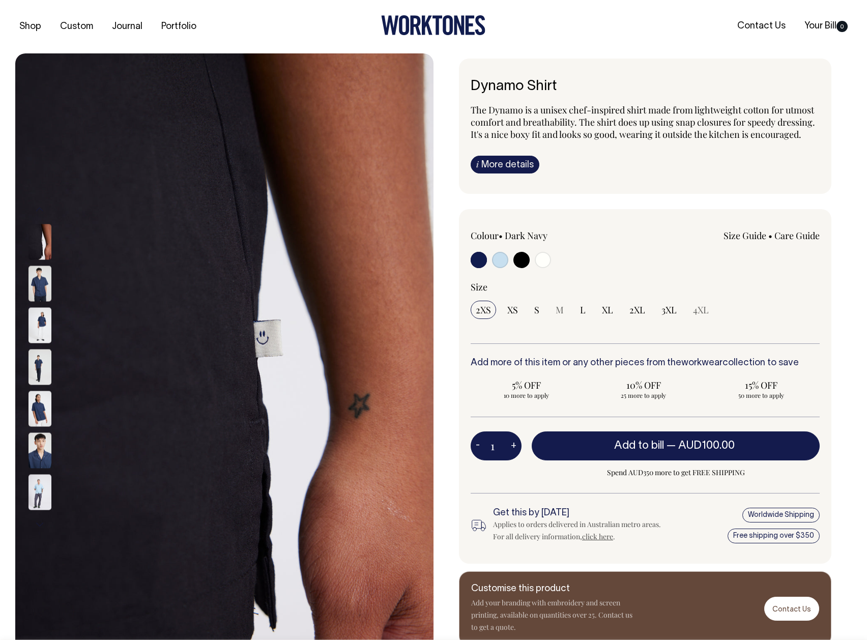
click at [33, 294] on img at bounding box center [39, 284] width 23 height 36
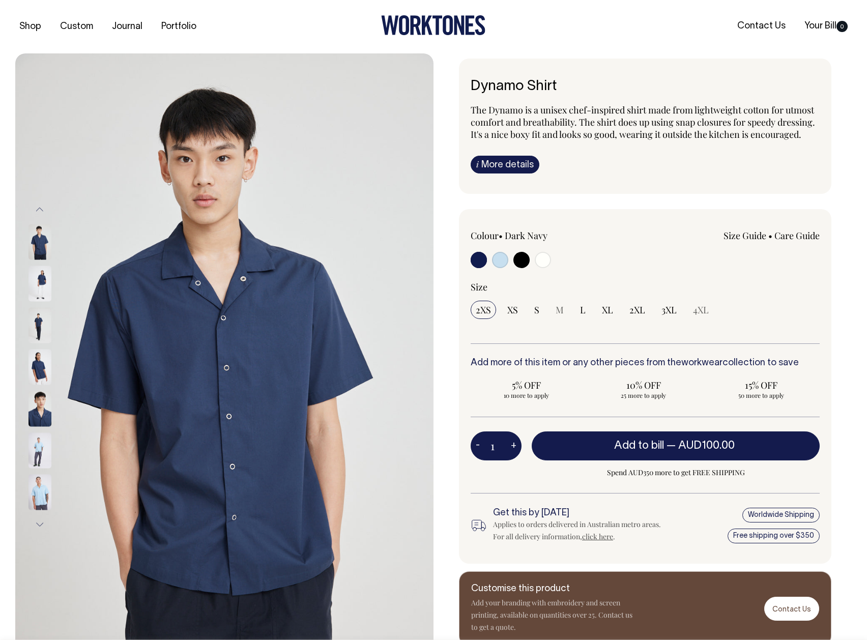
click at [477, 254] on input "radio" at bounding box center [479, 260] width 16 height 16
click at [476, 260] on input "radio" at bounding box center [479, 260] width 16 height 16
click at [535, 310] on span "S" at bounding box center [536, 310] width 5 height 12
click at [535, 310] on input "S" at bounding box center [536, 310] width 15 height 18
radio input "true"
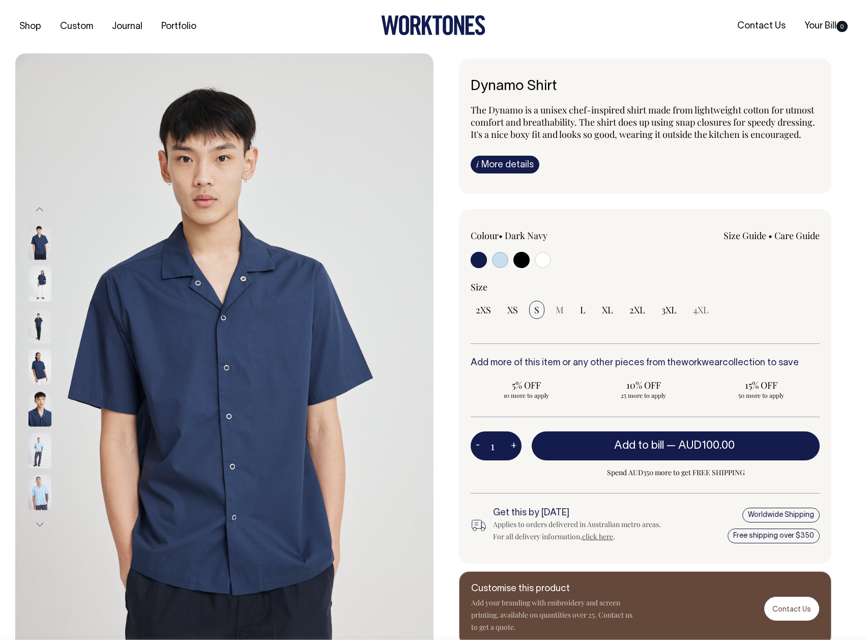
select select "S"
click at [742, 232] on link "Size Guide" at bounding box center [744, 235] width 43 height 12
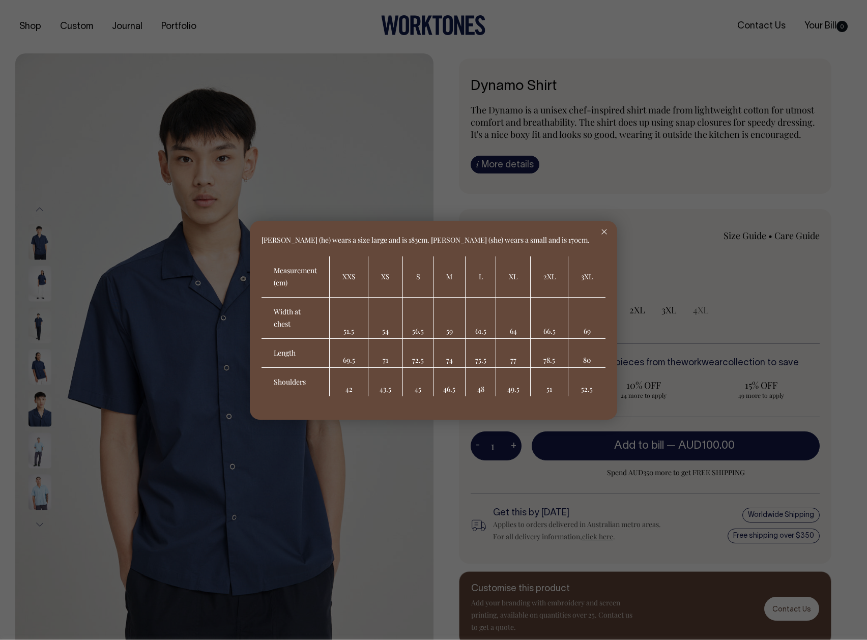
click at [604, 235] on div at bounding box center [604, 232] width 26 height 22
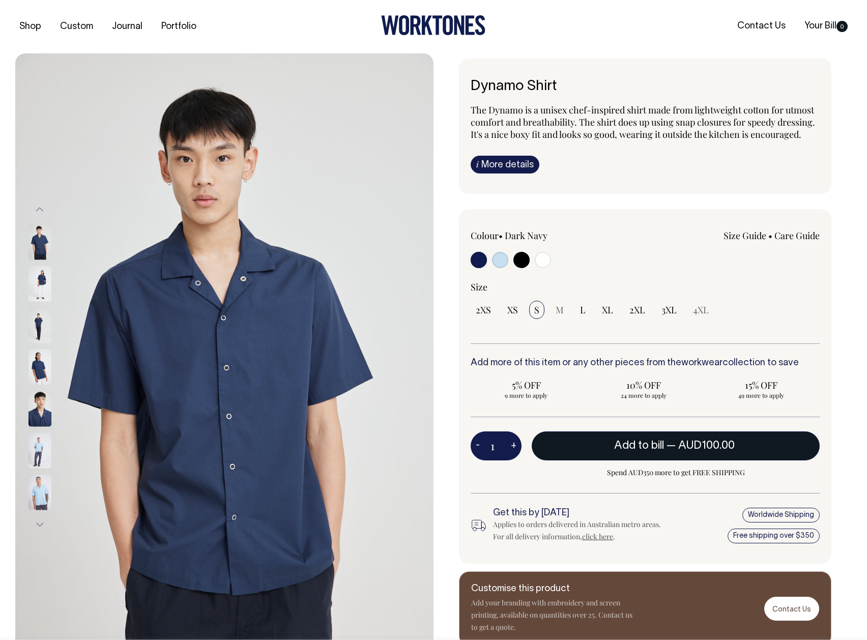
click at [627, 441] on span "Add to bill" at bounding box center [639, 446] width 50 height 10
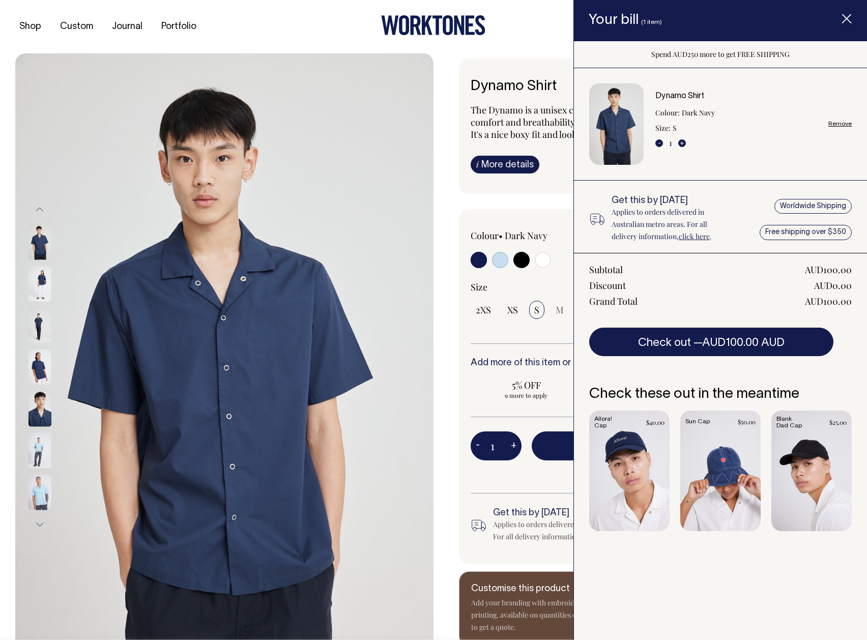
click at [613, 447] on link "Item added to your cart" at bounding box center [629, 471] width 80 height 121
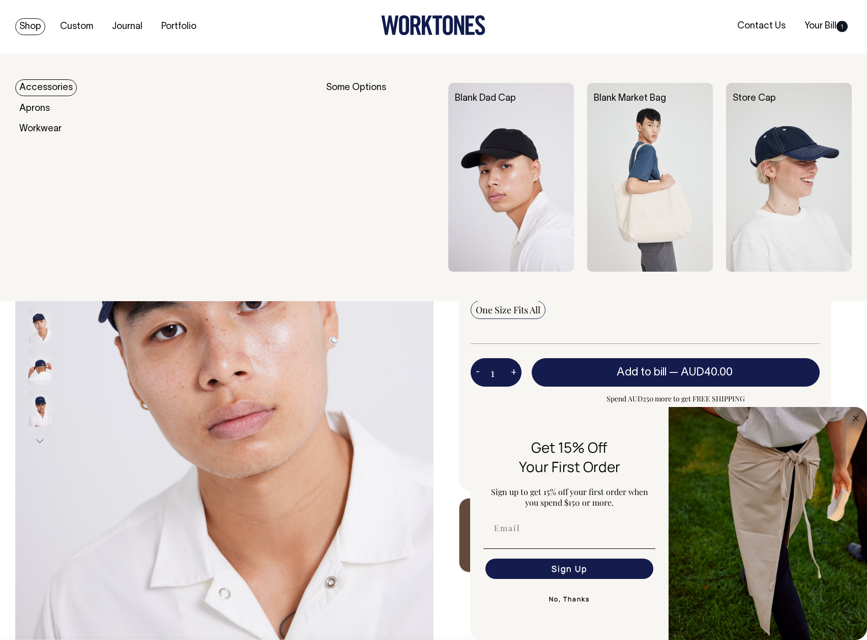
click at [41, 94] on link "Accessories" at bounding box center [46, 87] width 62 height 17
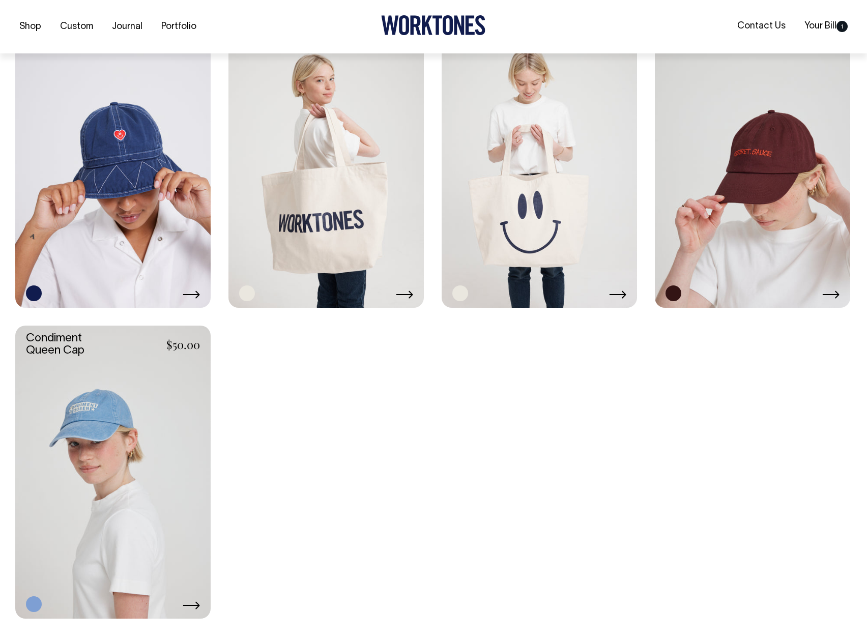
scroll to position [1099, 0]
click at [169, 200] on link at bounding box center [112, 160] width 195 height 293
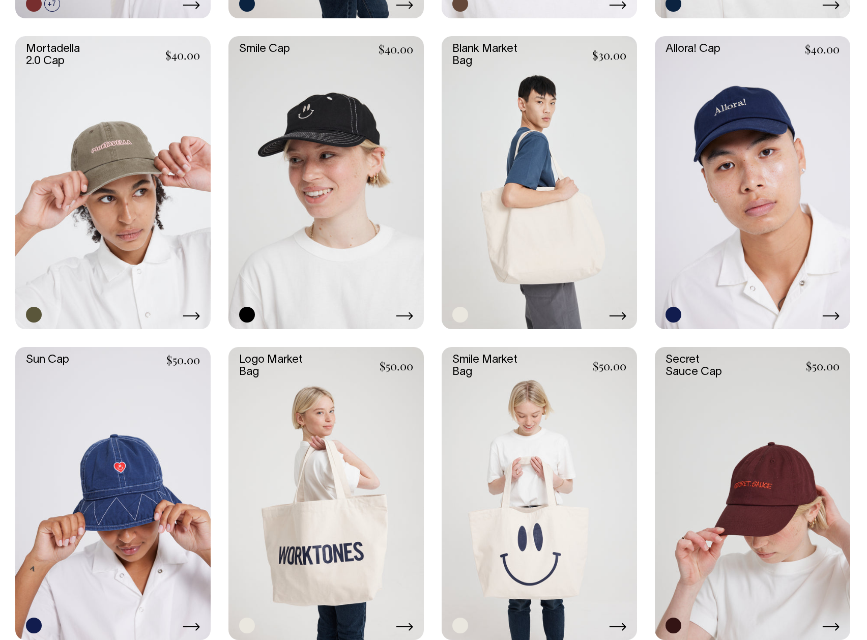
scroll to position [766, 0]
click at [302, 117] on link at bounding box center [325, 183] width 195 height 293
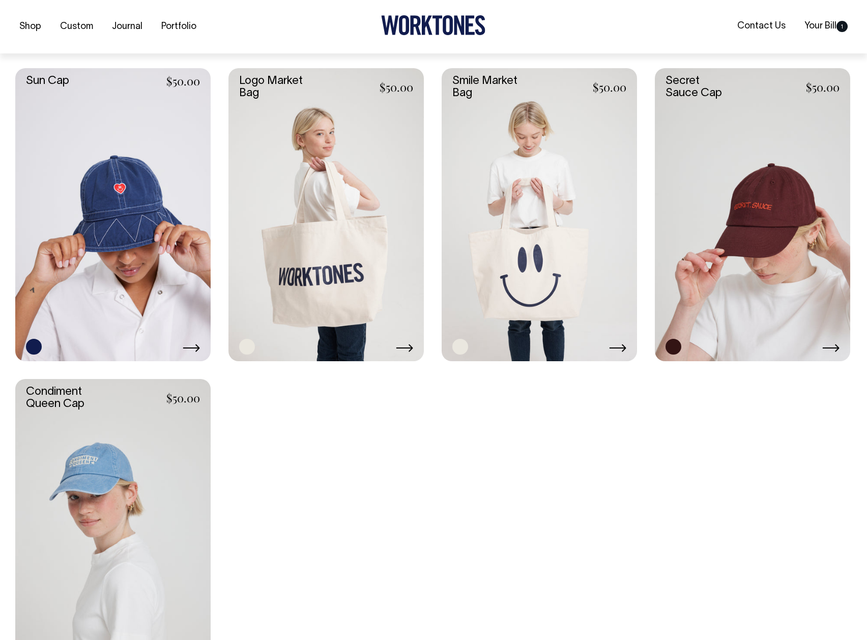
scroll to position [1046, 0]
click at [120, 279] on link at bounding box center [112, 214] width 195 height 293
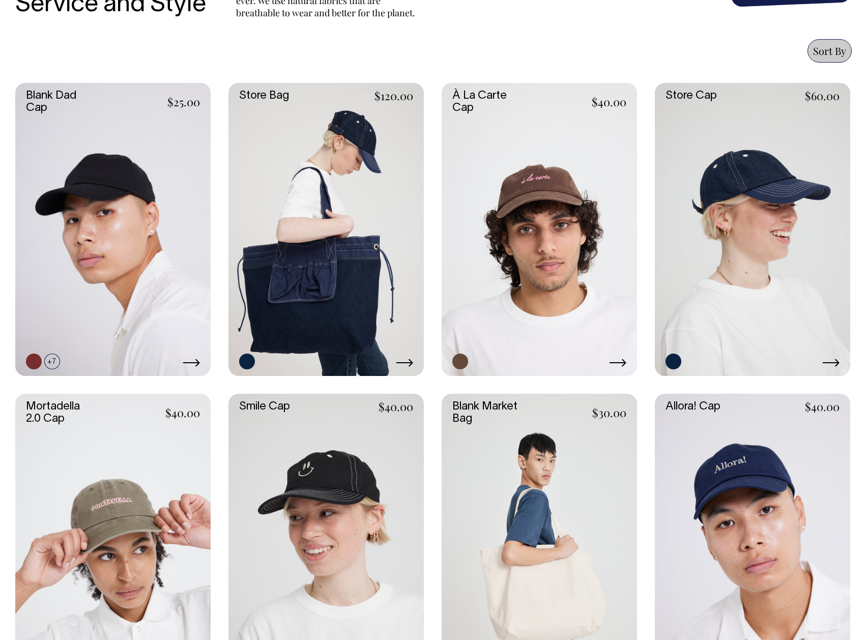
scroll to position [409, 0]
click at [166, 248] on link at bounding box center [112, 229] width 195 height 293
click at [669, 237] on link at bounding box center [752, 229] width 195 height 293
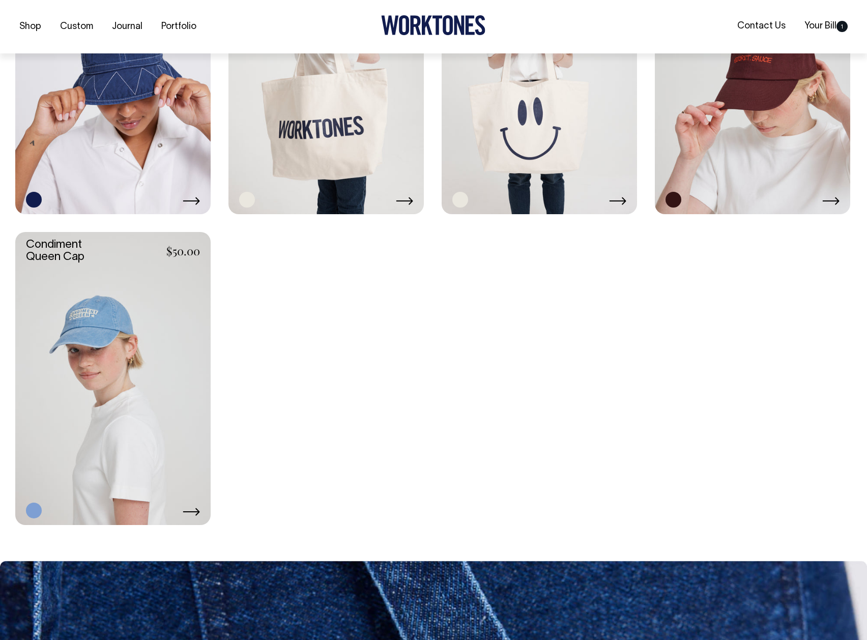
scroll to position [1193, 0]
click at [694, 137] on link at bounding box center [752, 67] width 195 height 293
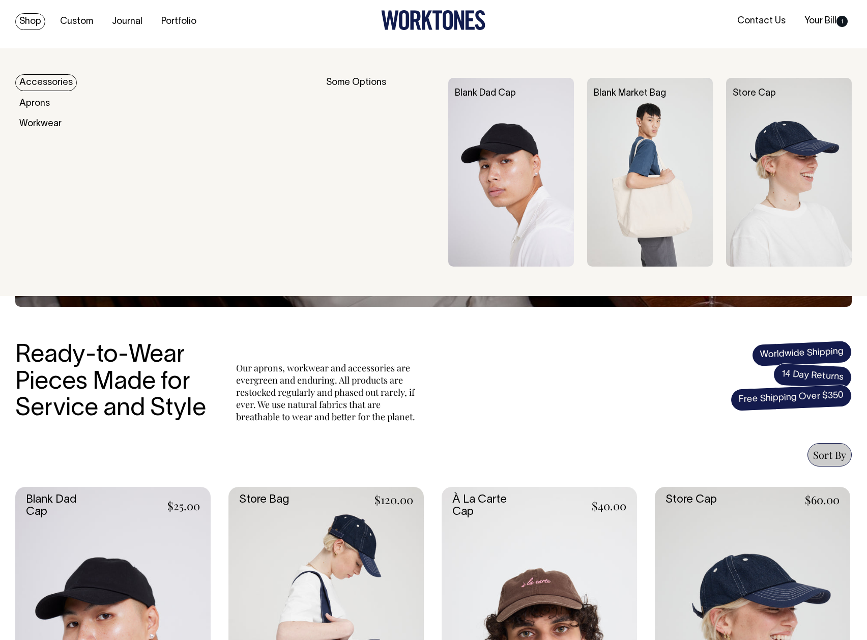
scroll to position [6, 0]
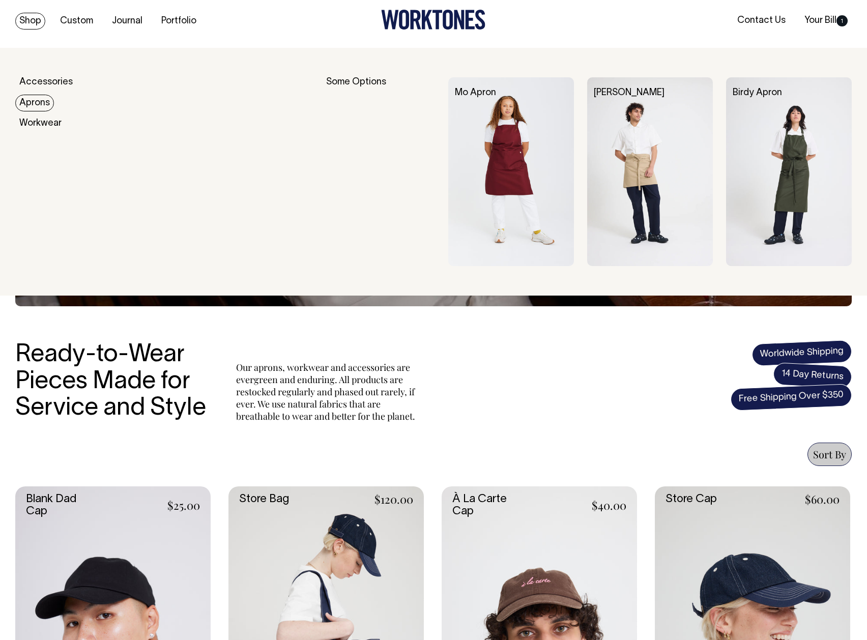
click at [39, 99] on link "Aprons" at bounding box center [34, 103] width 39 height 17
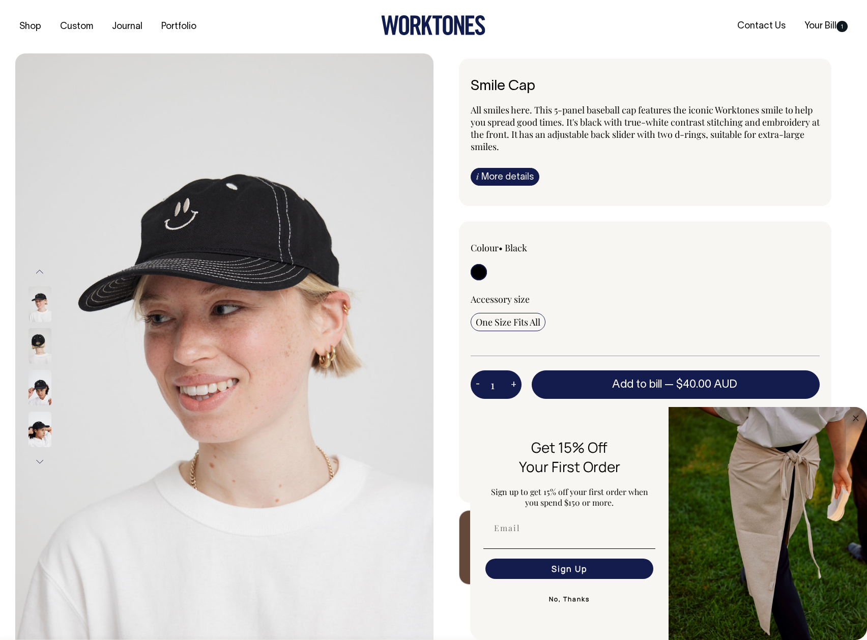
click at [36, 345] on img at bounding box center [39, 346] width 23 height 36
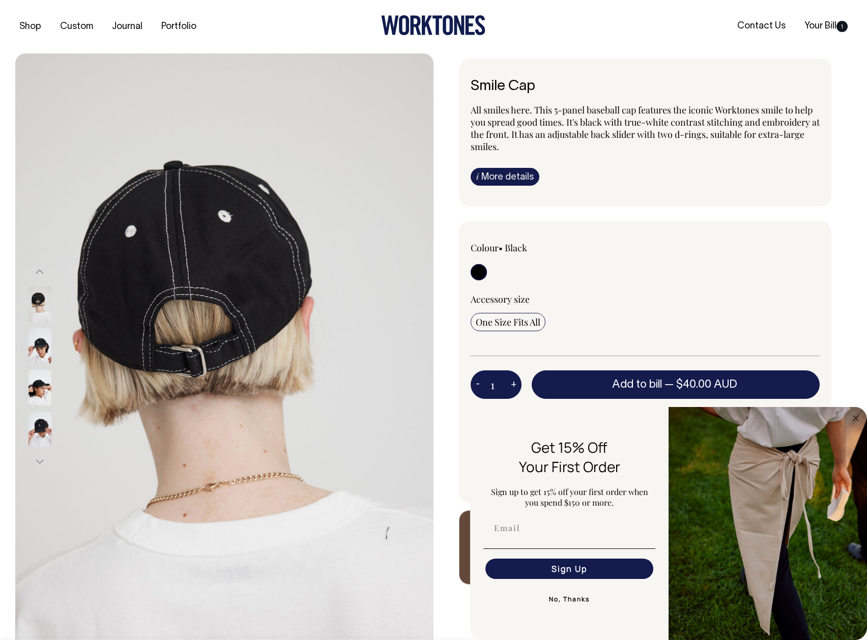
click at [42, 354] on img at bounding box center [39, 346] width 23 height 36
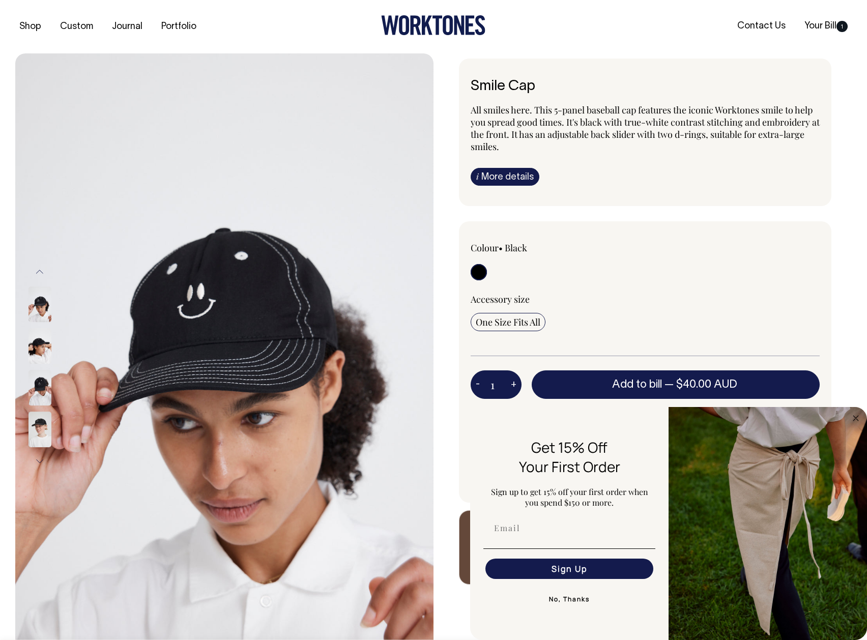
click at [42, 354] on img at bounding box center [39, 346] width 23 height 36
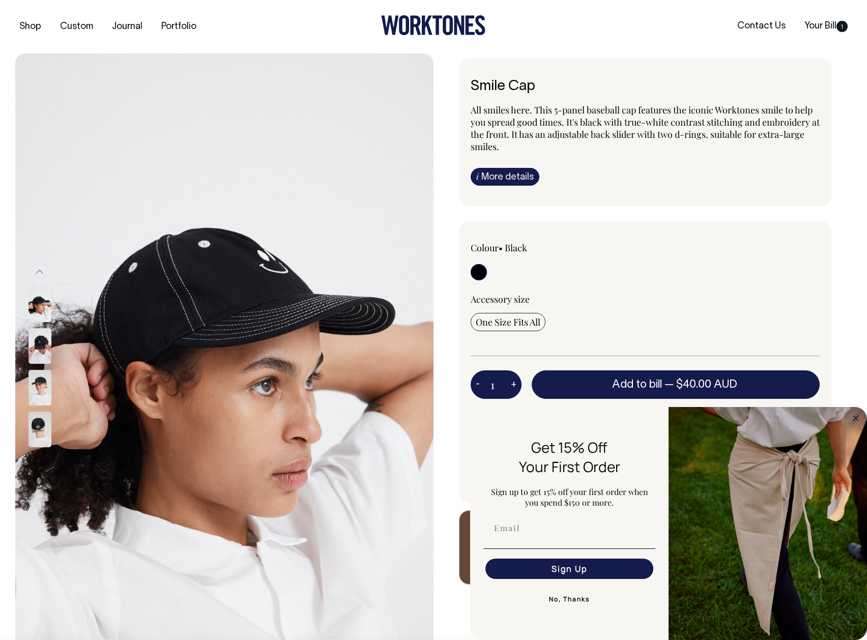
click at [42, 354] on img at bounding box center [39, 346] width 23 height 36
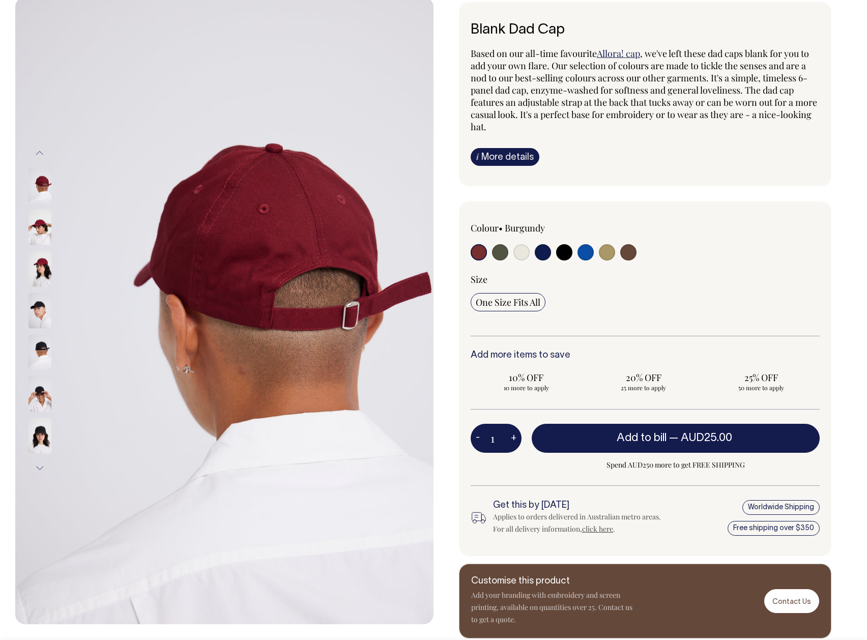
scroll to position [57, 0]
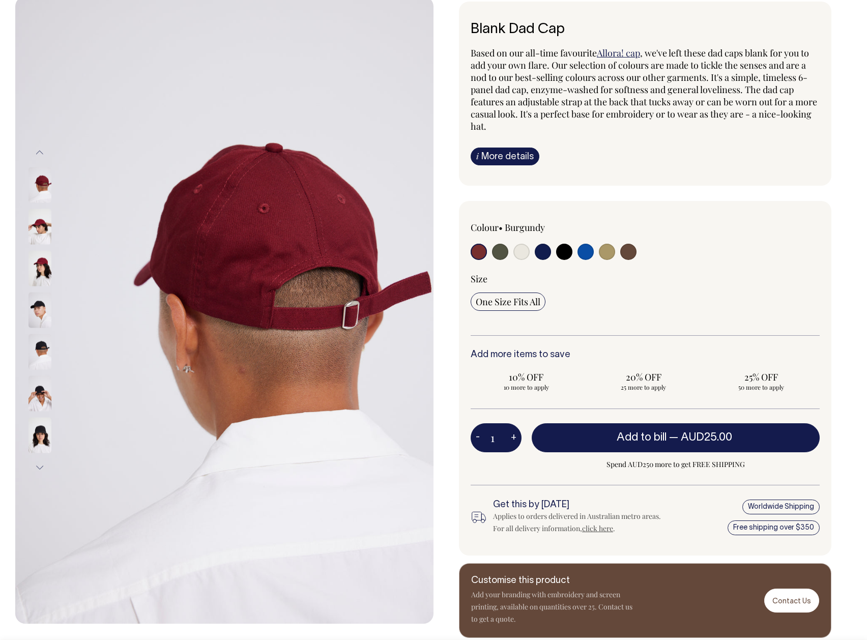
click at [32, 222] on img at bounding box center [39, 227] width 23 height 36
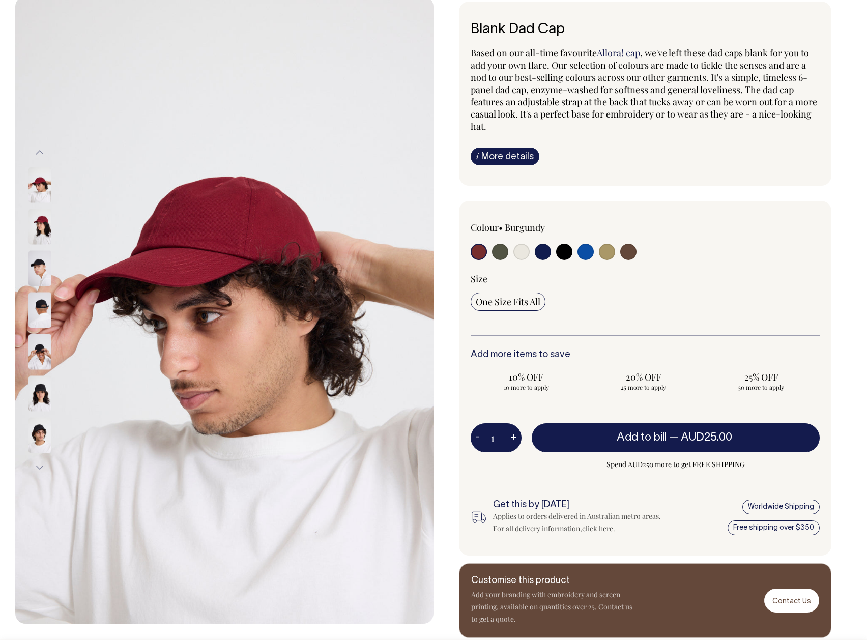
click at [32, 234] on img at bounding box center [39, 227] width 23 height 36
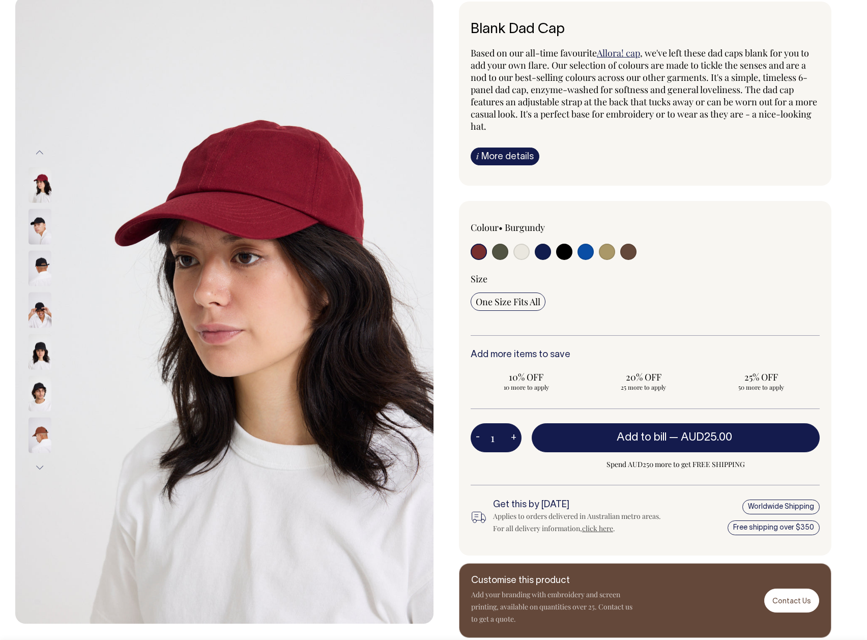
click at [36, 265] on img at bounding box center [39, 268] width 23 height 36
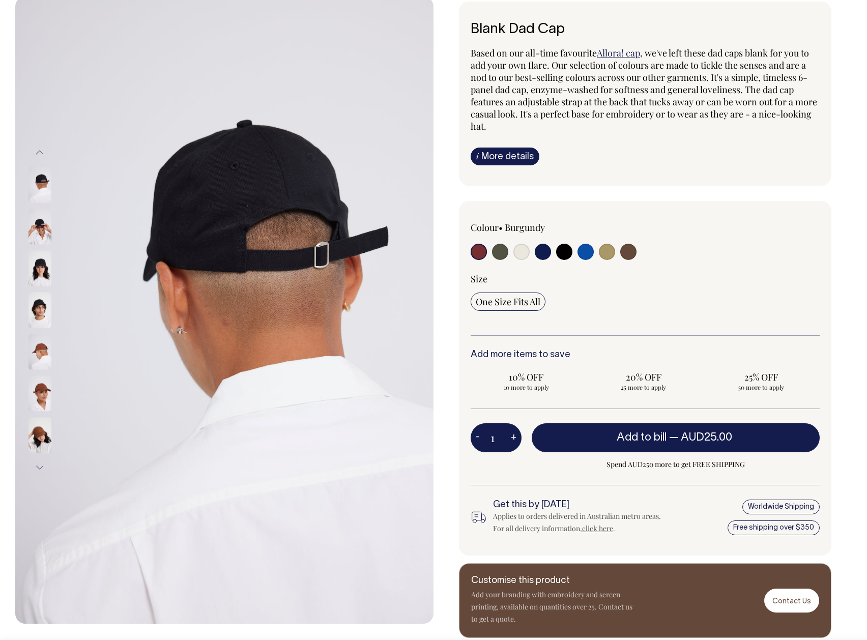
click at [39, 275] on img at bounding box center [39, 268] width 23 height 36
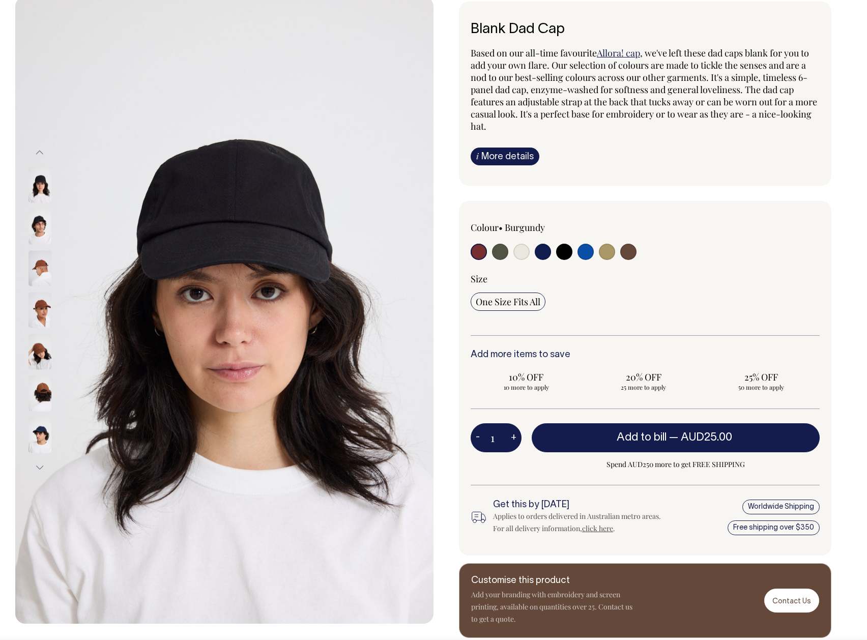
click at [630, 252] on input "radio" at bounding box center [628, 252] width 16 height 16
radio input "true"
select select "Espresso"
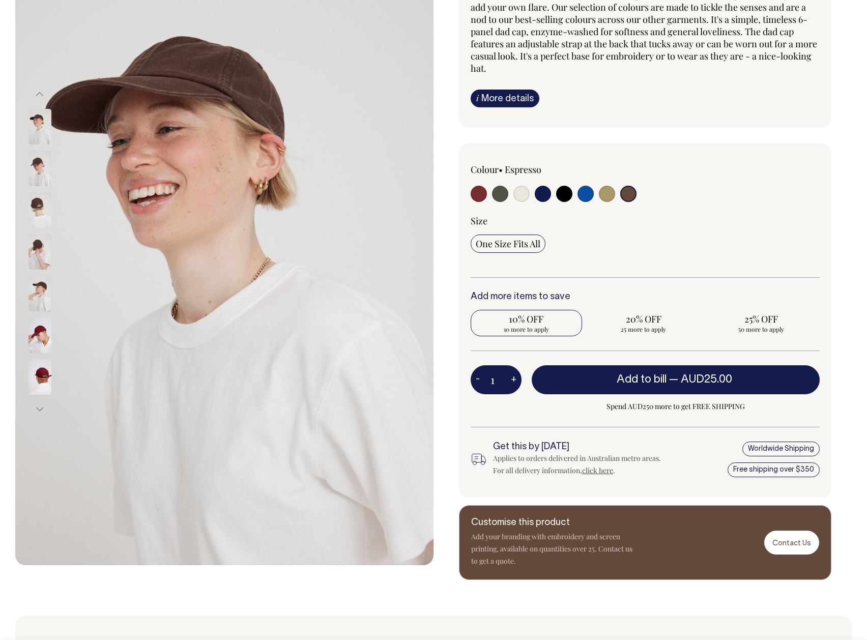
scroll to position [114, 0]
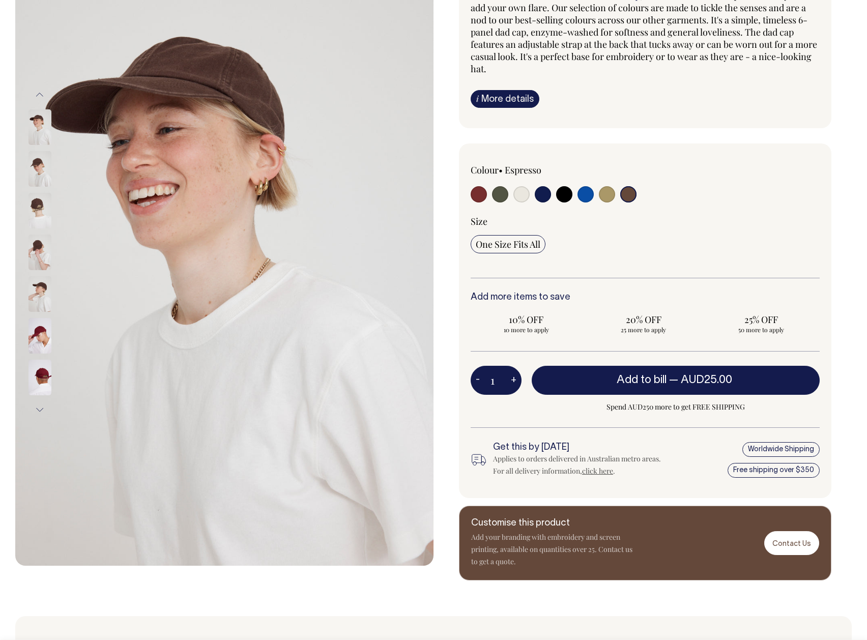
click at [36, 249] on img at bounding box center [39, 253] width 23 height 36
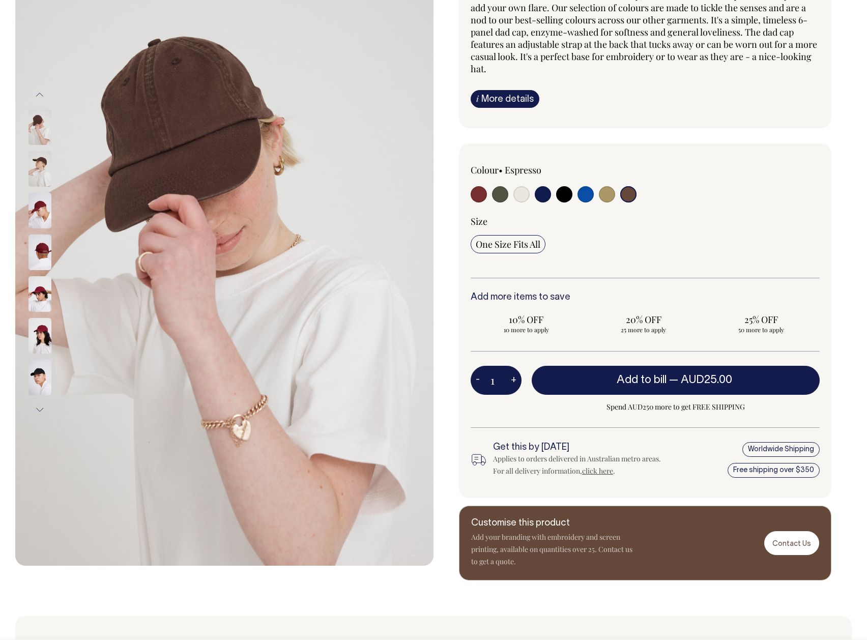
click at [36, 287] on div at bounding box center [53, 294] width 51 height 42
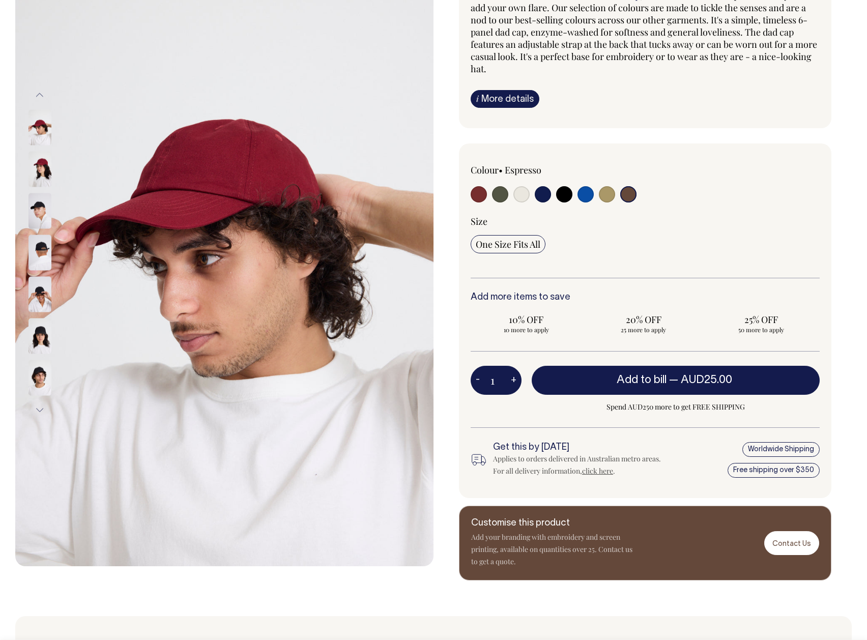
click at [629, 193] on input "radio" at bounding box center [628, 194] width 16 height 16
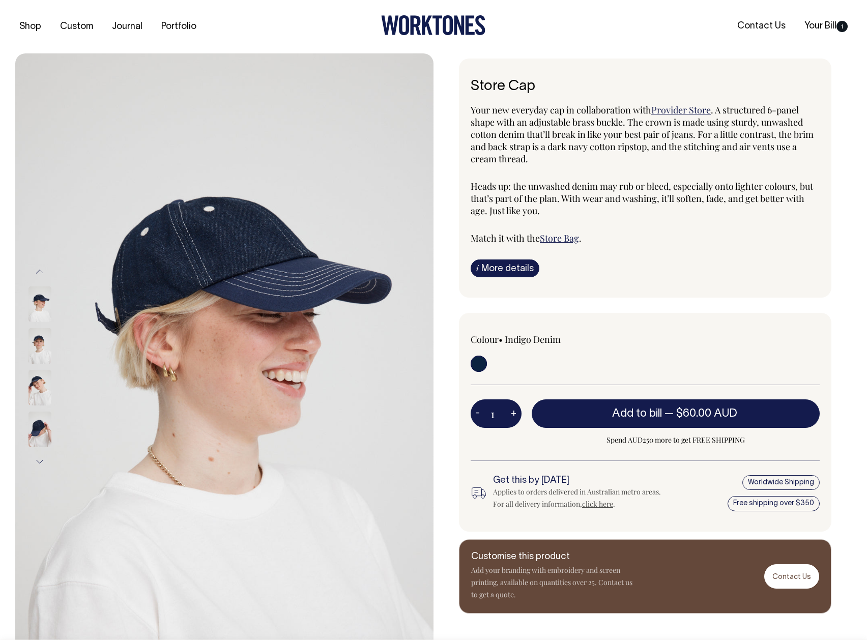
click at [33, 307] on img at bounding box center [39, 304] width 23 height 36
click at [35, 305] on img at bounding box center [39, 304] width 23 height 36
click at [36, 342] on img at bounding box center [39, 346] width 23 height 36
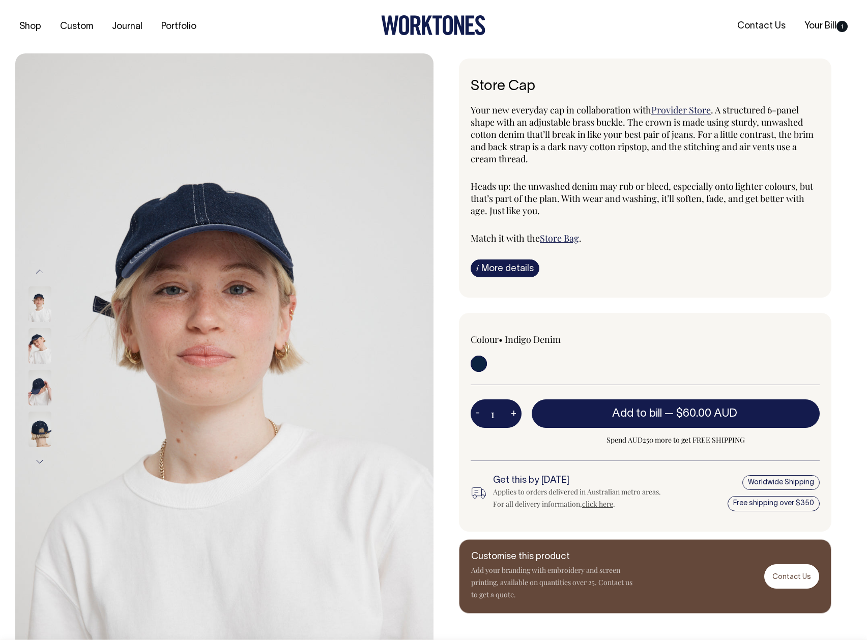
click at [42, 347] on img at bounding box center [39, 346] width 23 height 36
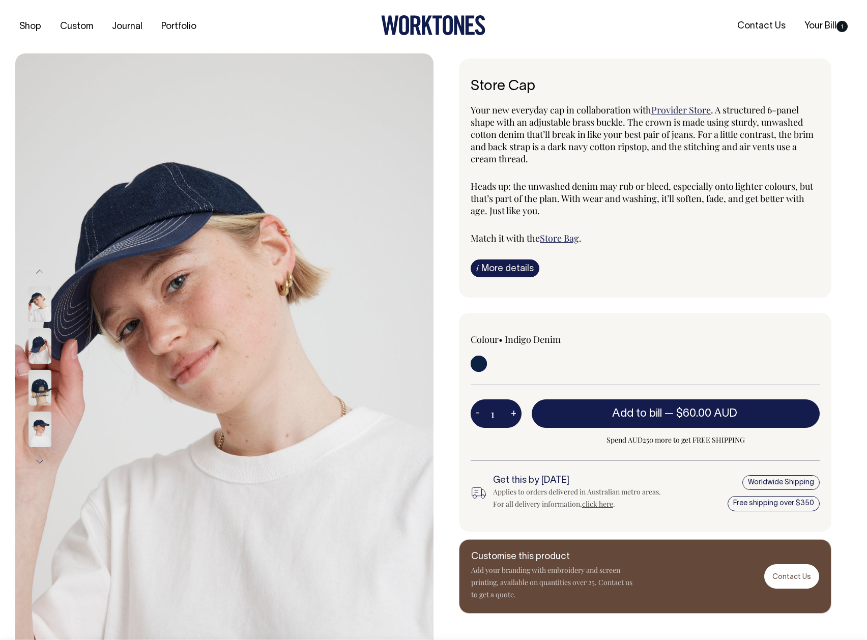
click at [42, 347] on img at bounding box center [39, 346] width 23 height 36
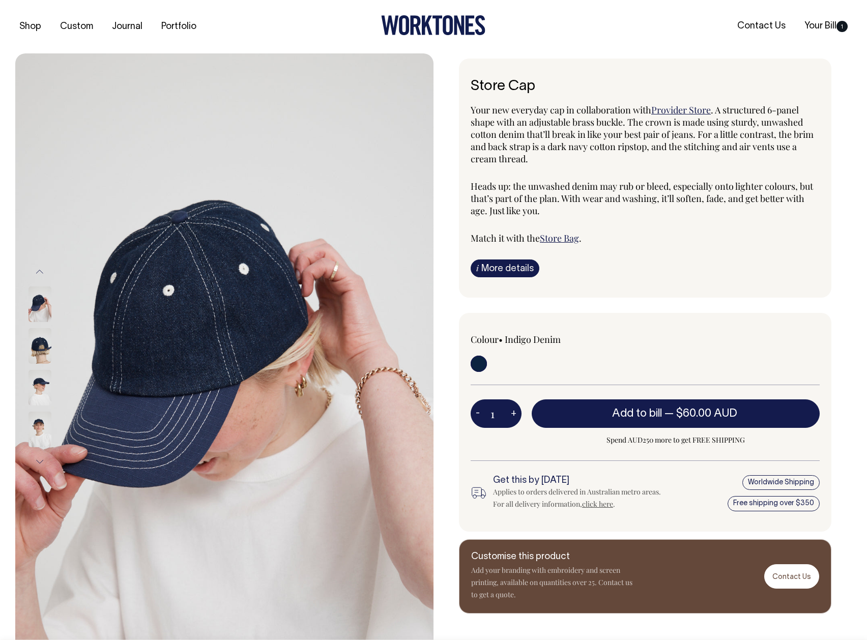
click at [42, 347] on img at bounding box center [39, 346] width 23 height 36
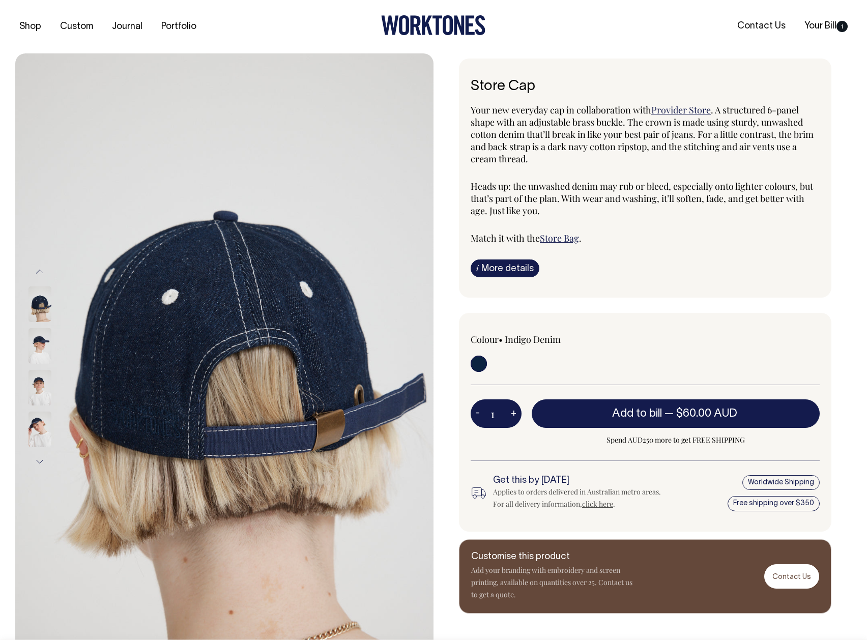
click at [42, 347] on img at bounding box center [39, 346] width 23 height 36
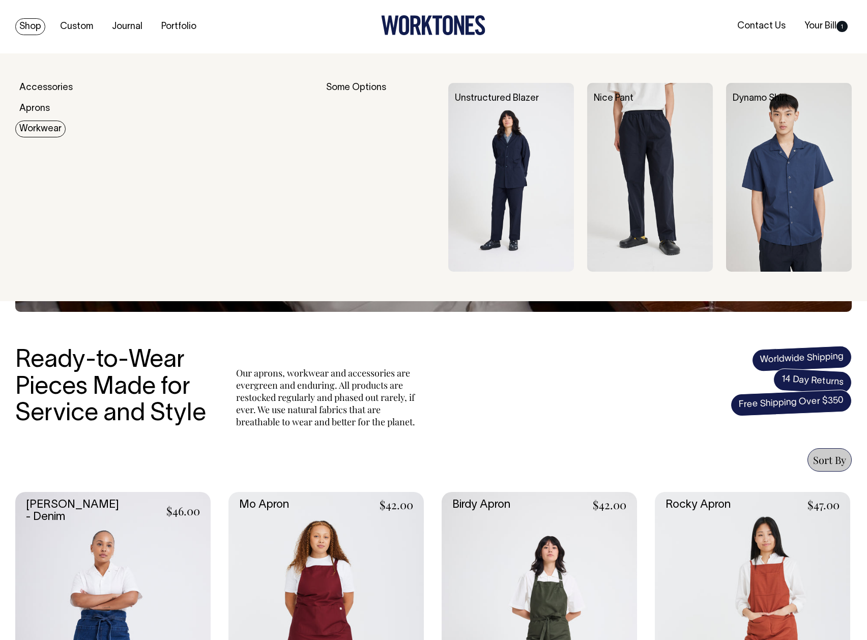
click at [47, 129] on link "Workwear" at bounding box center [40, 129] width 50 height 17
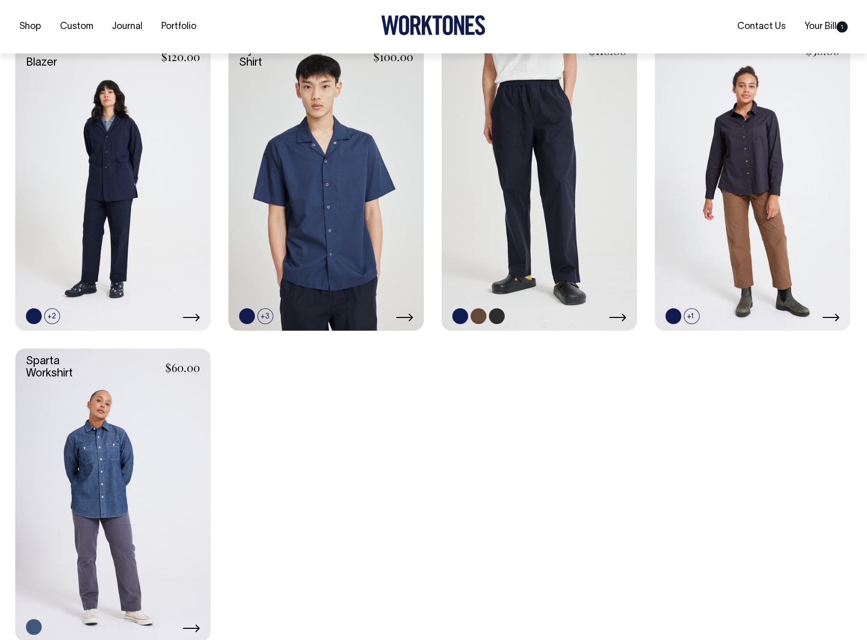
scroll to position [455, 0]
click at [564, 191] on link at bounding box center [539, 183] width 195 height 293
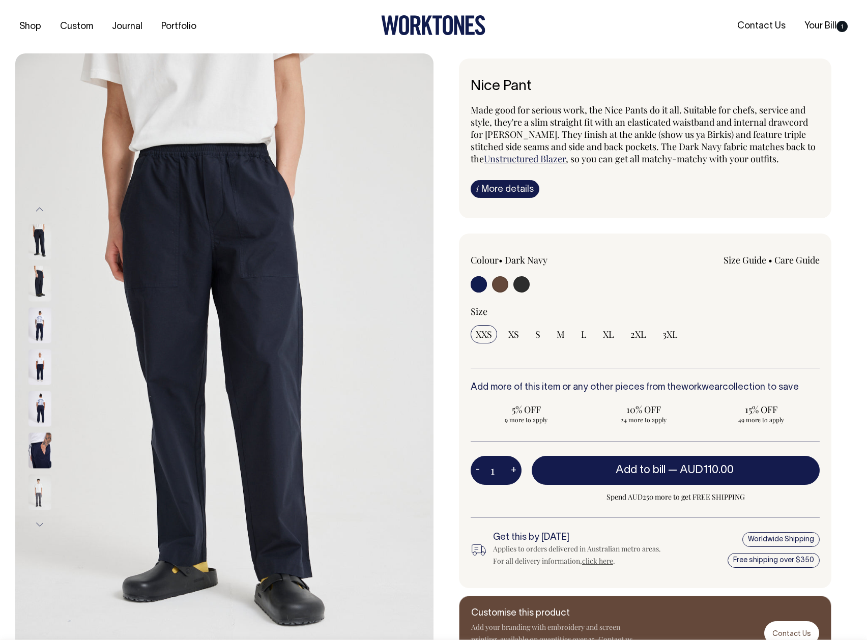
click at [475, 287] on input "radio" at bounding box center [479, 284] width 16 height 16
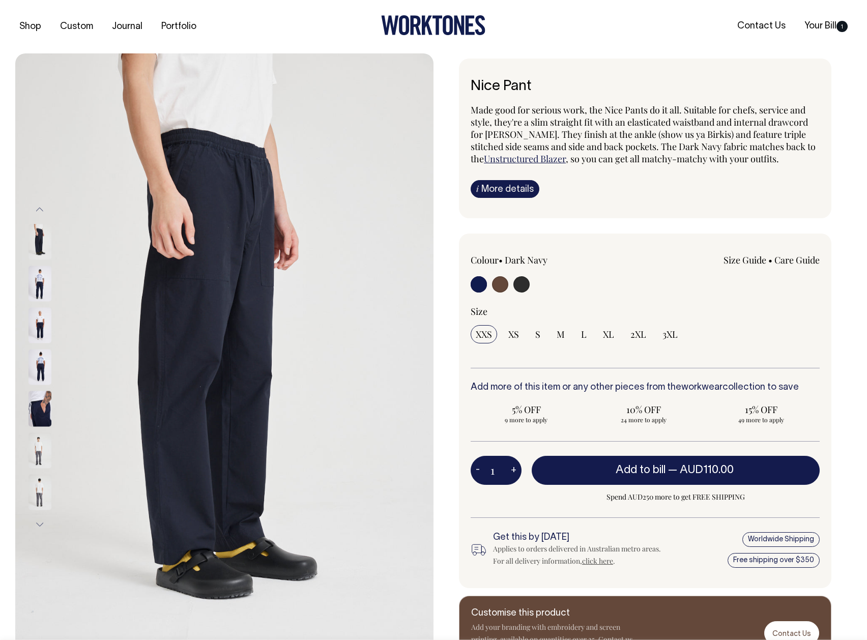
click at [41, 452] on img at bounding box center [39, 450] width 23 height 36
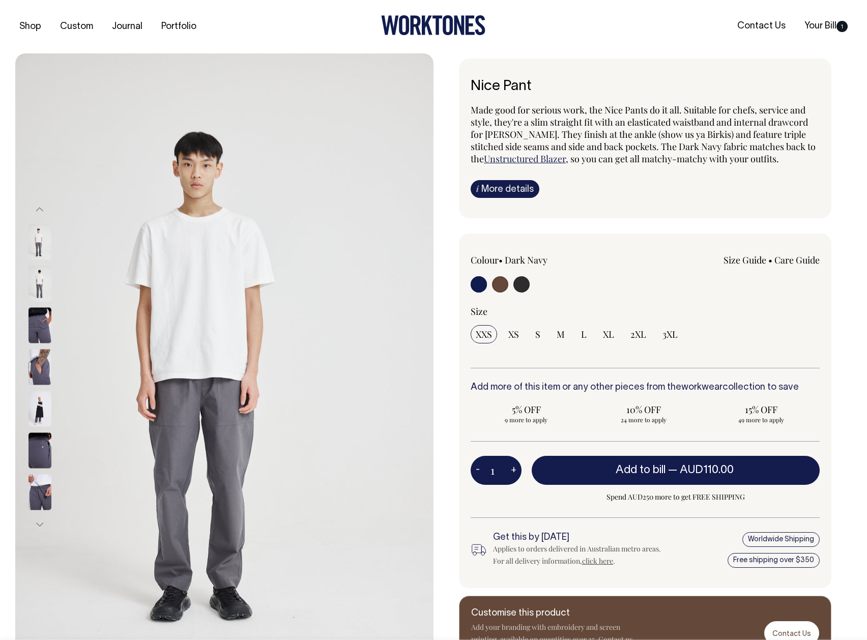
click at [42, 357] on img at bounding box center [39, 367] width 23 height 36
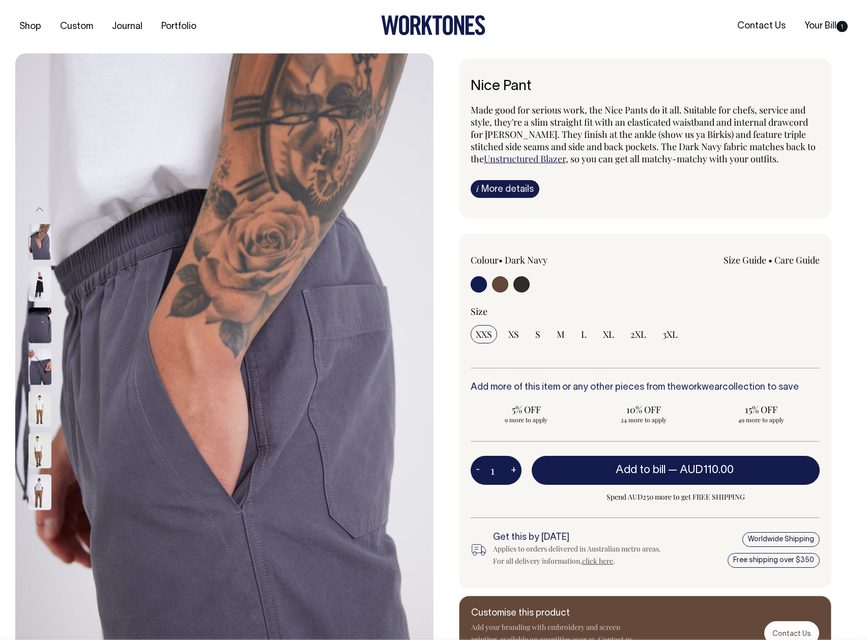
click at [49, 247] on img at bounding box center [39, 242] width 23 height 36
click at [38, 205] on button "Previous" at bounding box center [39, 209] width 15 height 23
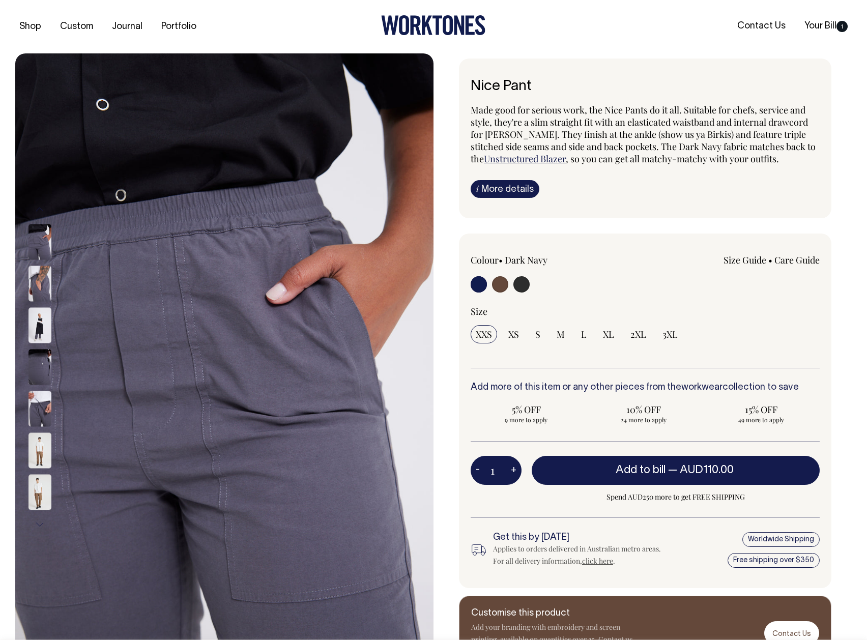
click at [39, 214] on button "Previous" at bounding box center [39, 209] width 15 height 23
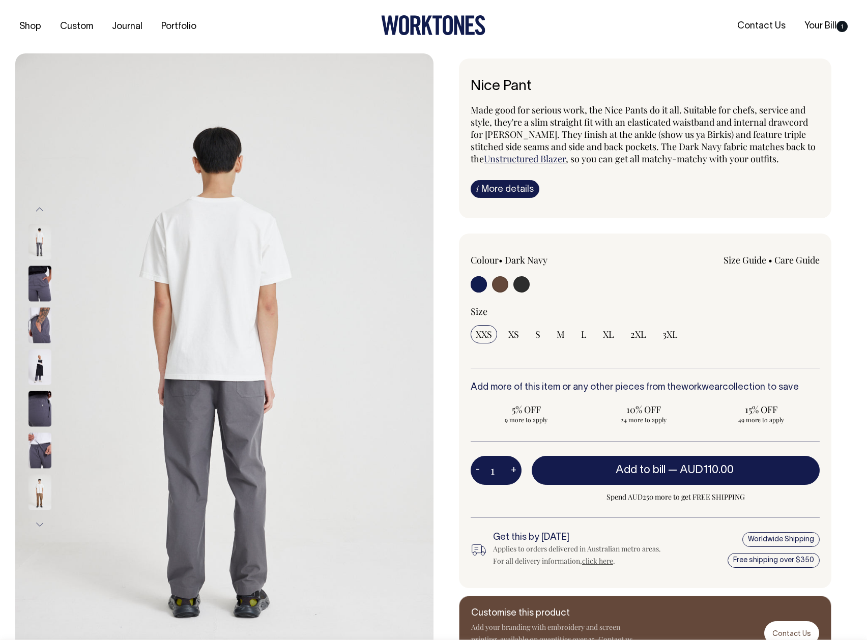
click at [40, 210] on button "Previous" at bounding box center [39, 209] width 15 height 23
